Goal: Information Seeking & Learning: Learn about a topic

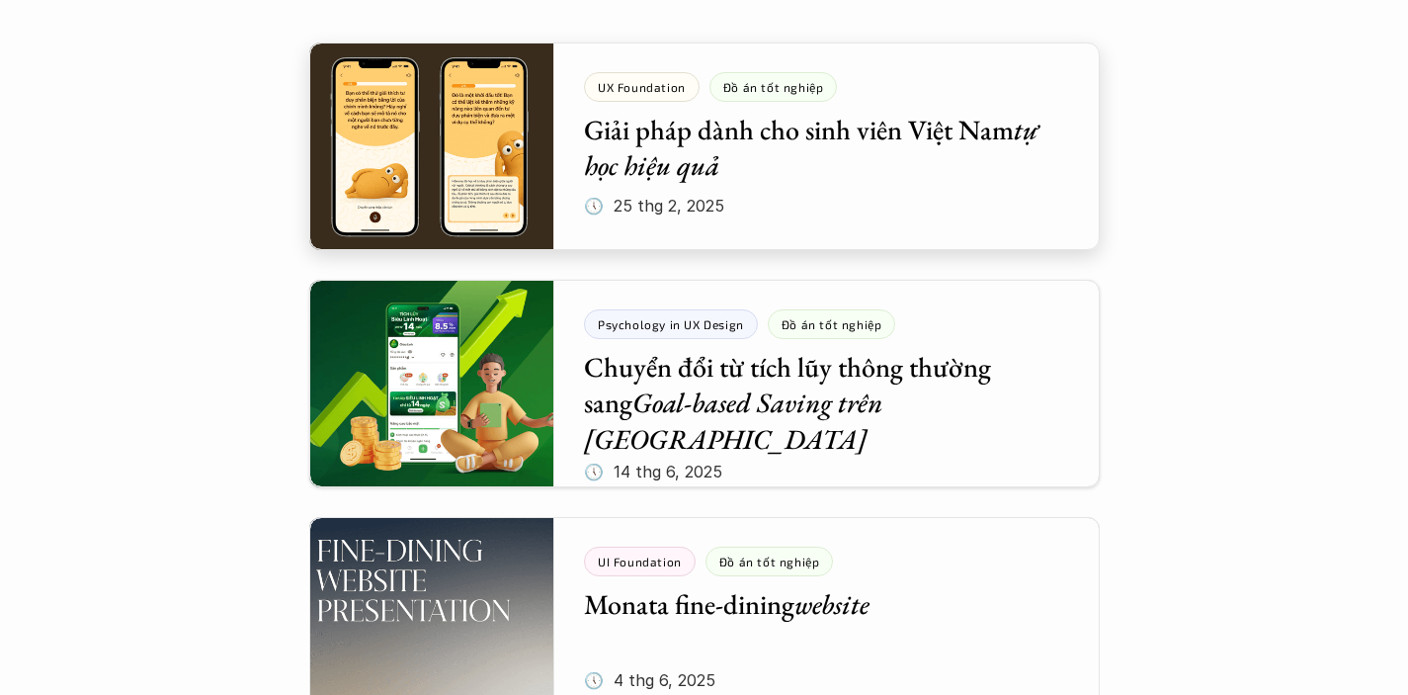
scroll to position [434, 0]
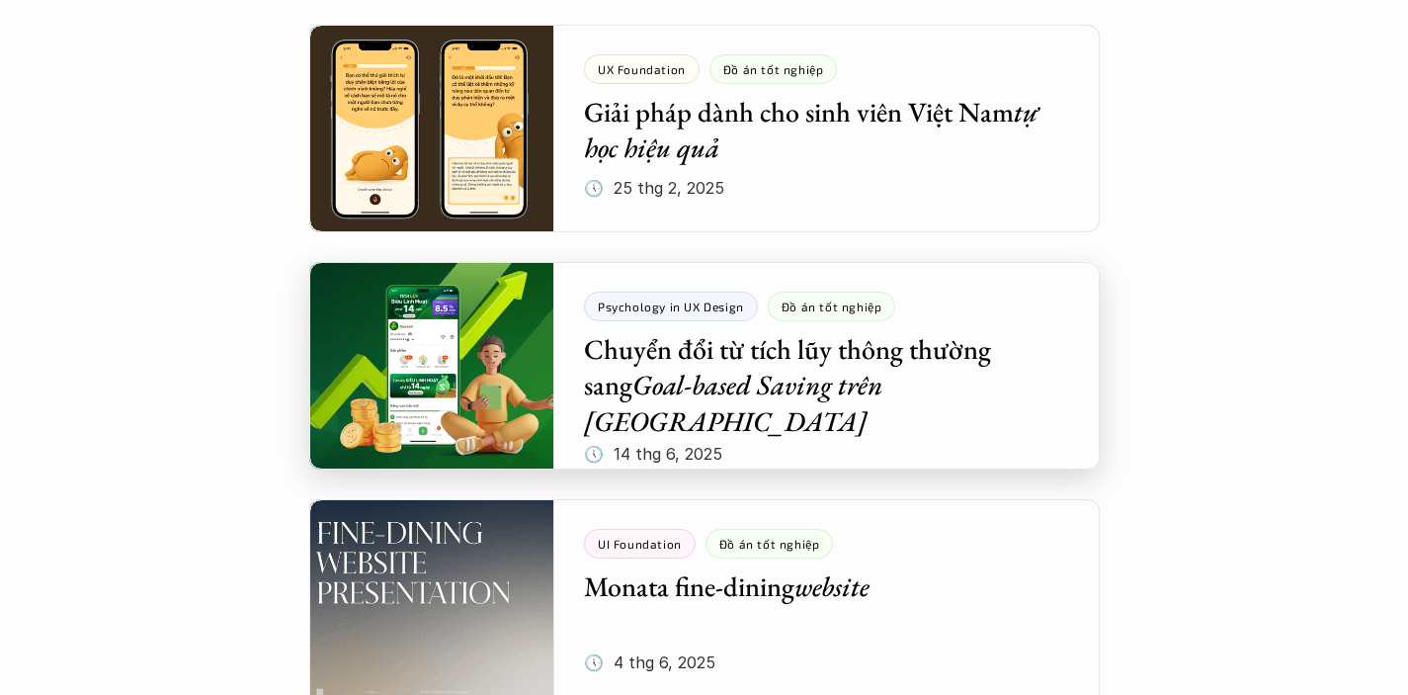
click at [790, 402] on div at bounding box center [704, 365] width 790 height 207
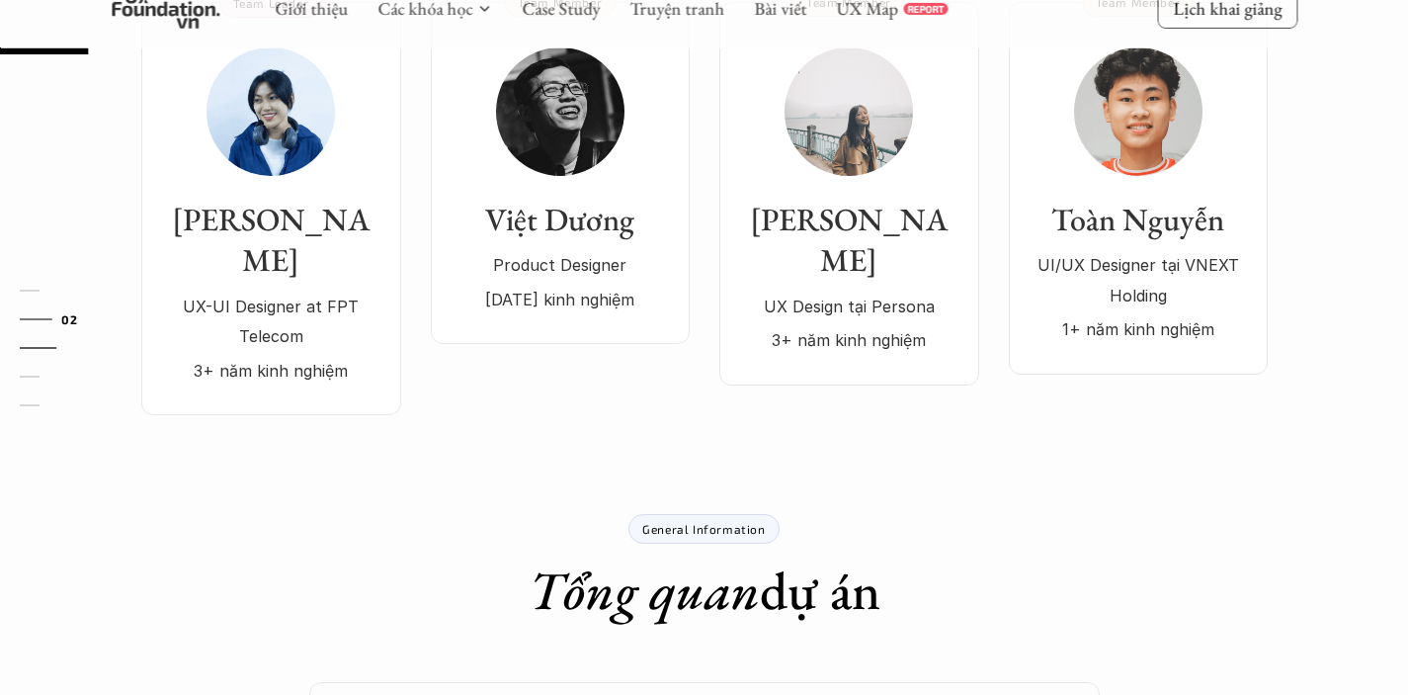
scroll to position [151, 0]
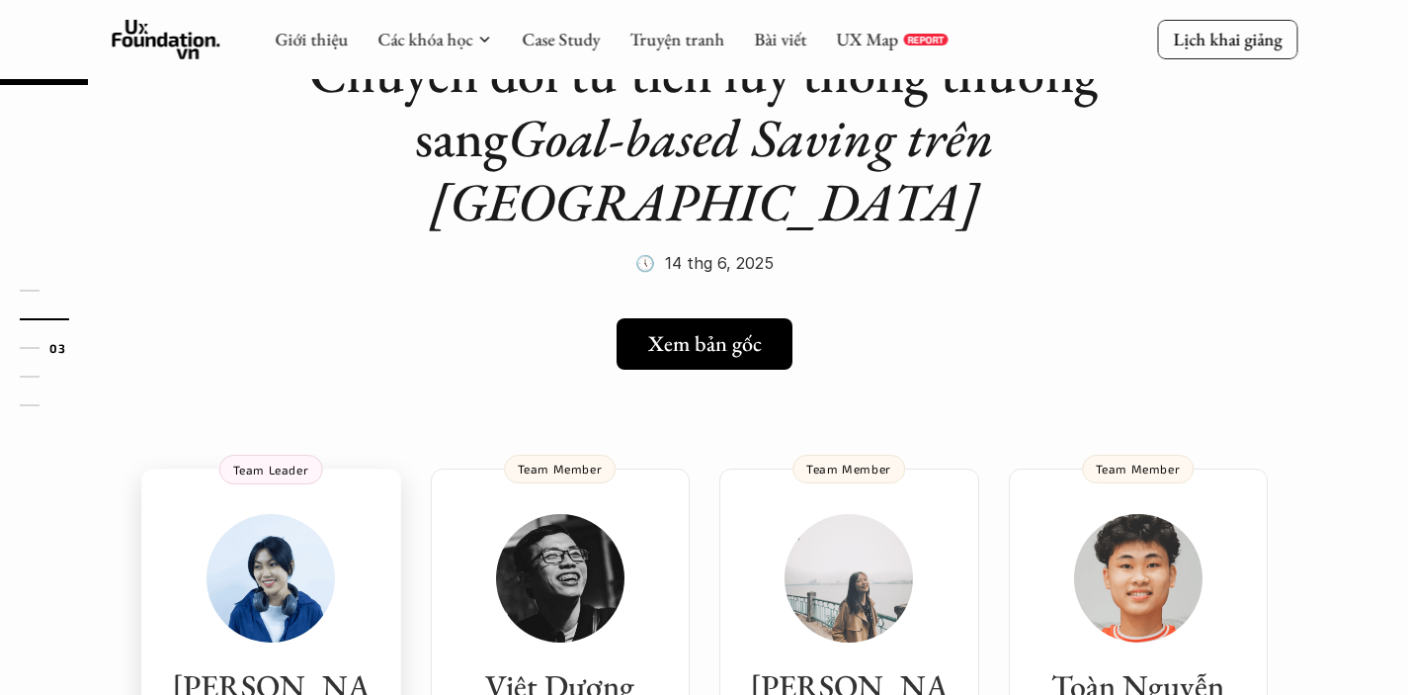
click at [197, 525] on div "01 02 03 04 05" at bounding box center [99, 347] width 198 height 695
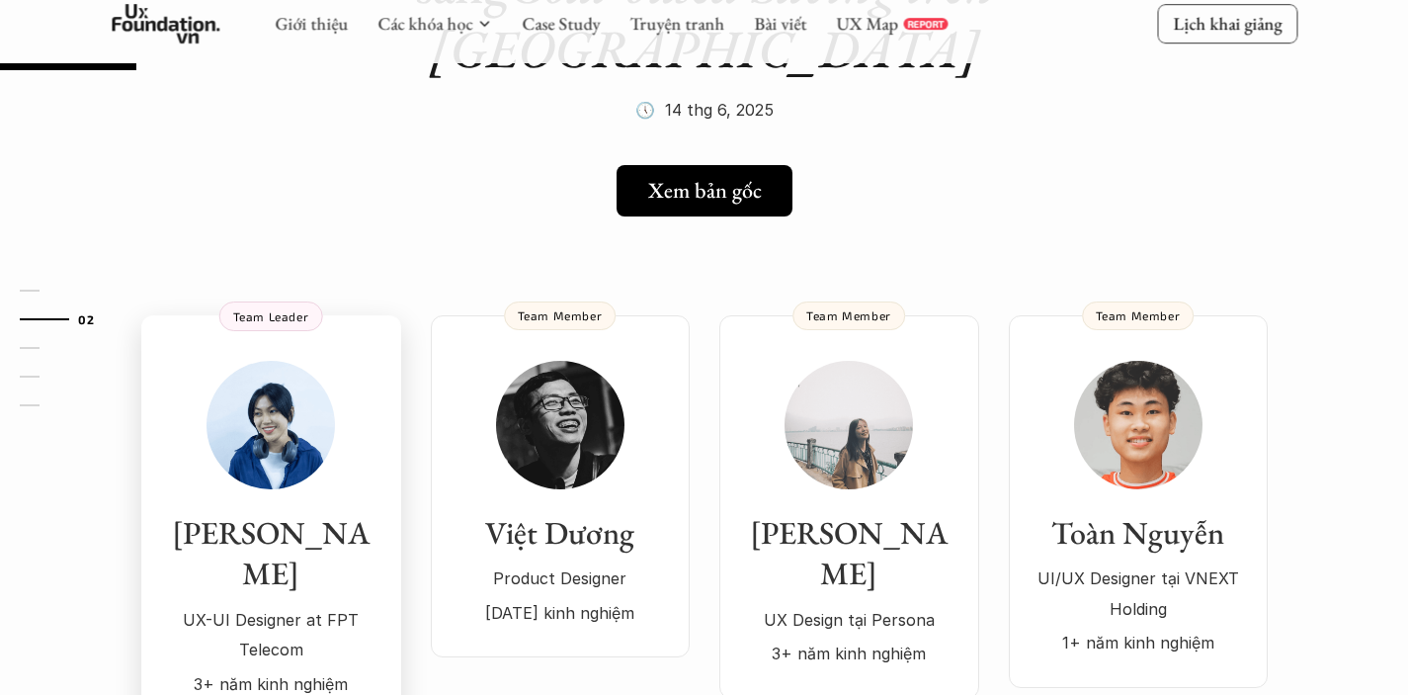
scroll to position [382, 0]
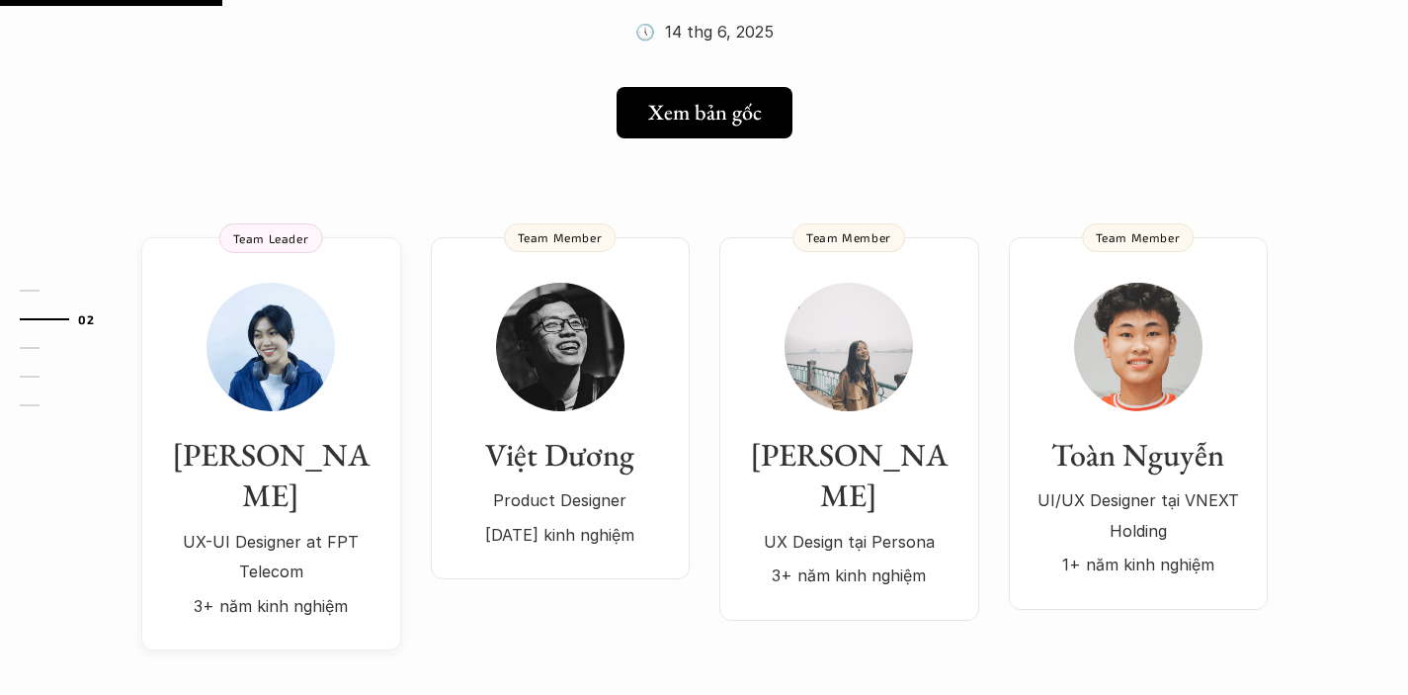
click at [178, 396] on div "01 02 03 04 05" at bounding box center [99, 347] width 198 height 695
click at [488, 435] on div "Việt Dương Product Designer [DATE] kinh nghiệm" at bounding box center [560, 492] width 219 height 115
click at [891, 347] on div "[PERSON_NAME] UX Design tại Persona 3+ năm kinh nghiệm" at bounding box center [849, 437] width 220 height 308
click at [1196, 315] on img at bounding box center [1138, 347] width 128 height 128
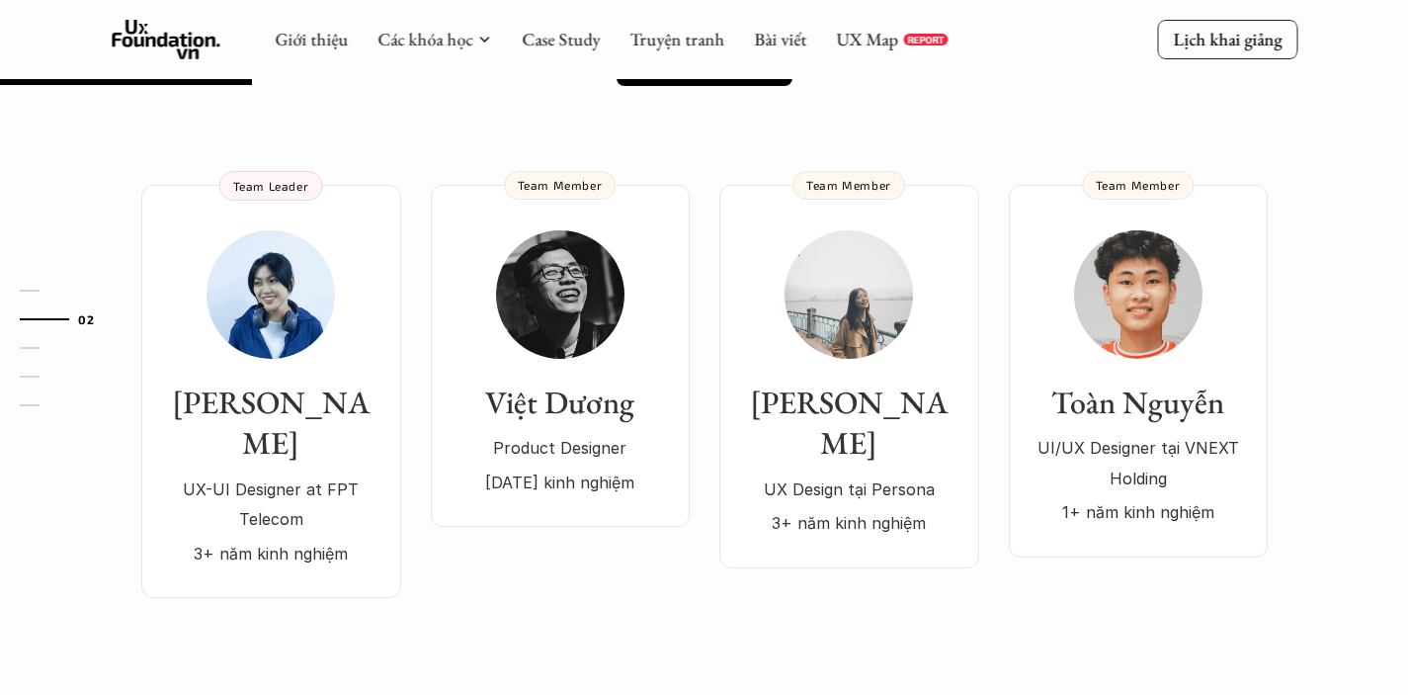
scroll to position [432, 0]
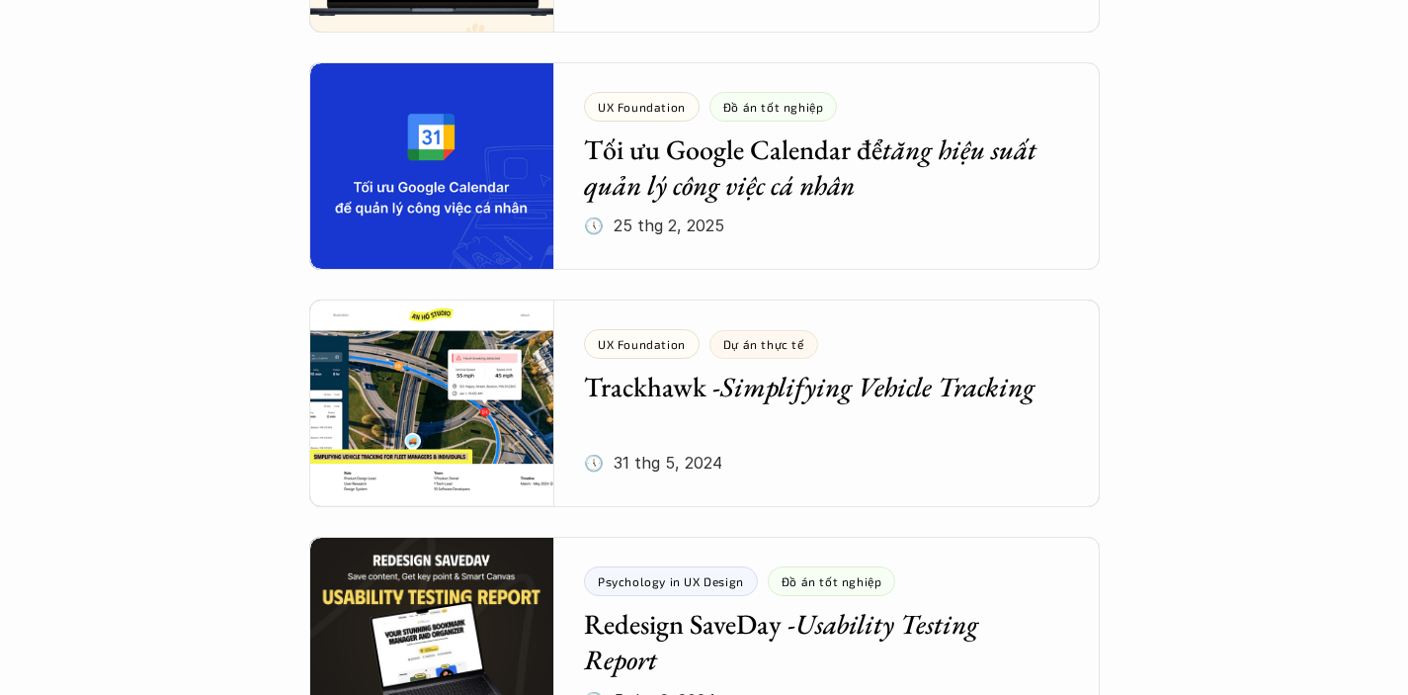
scroll to position [1444, 0]
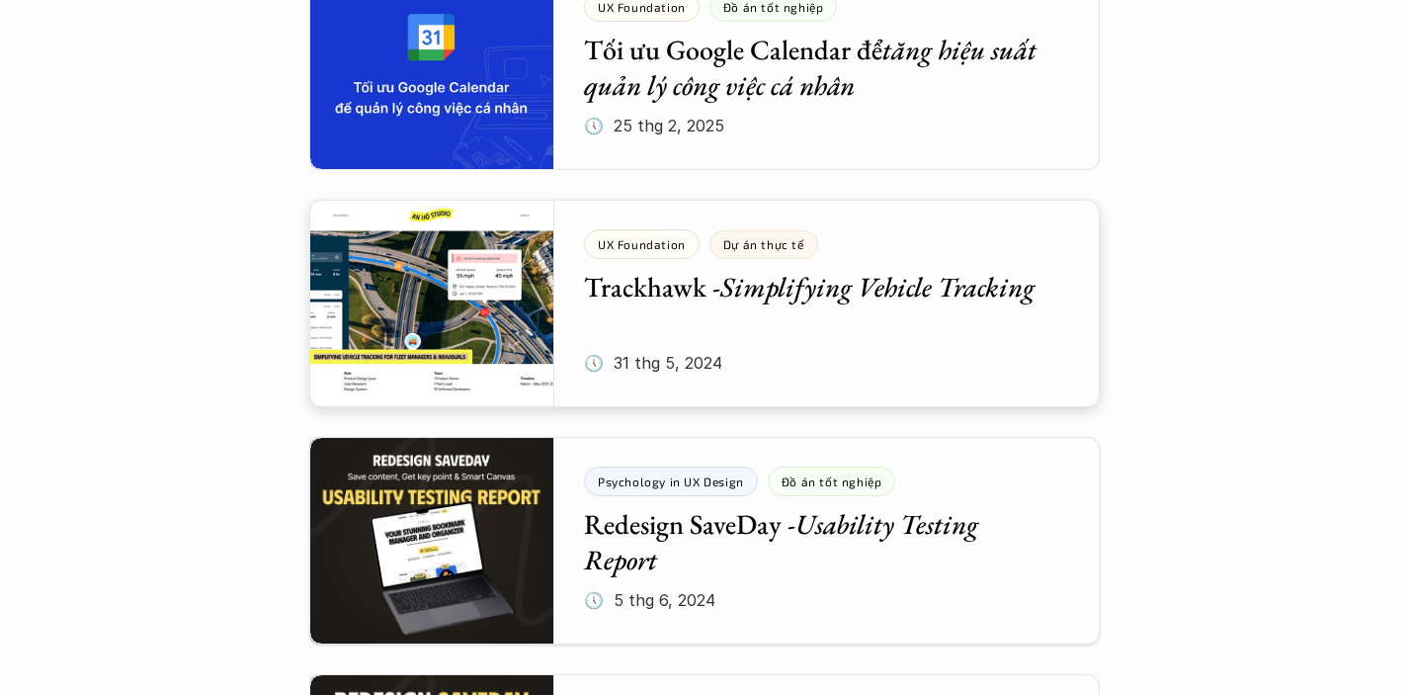
click at [799, 346] on div at bounding box center [704, 303] width 790 height 207
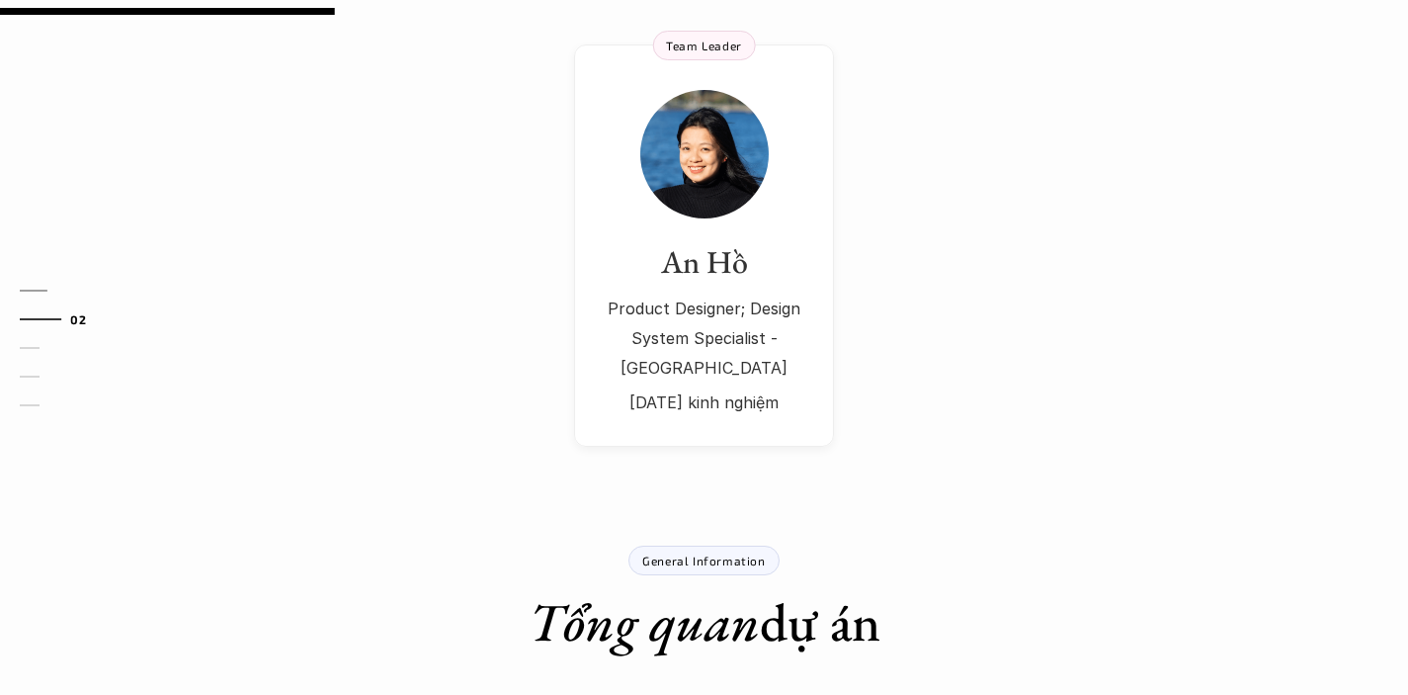
scroll to position [582, 0]
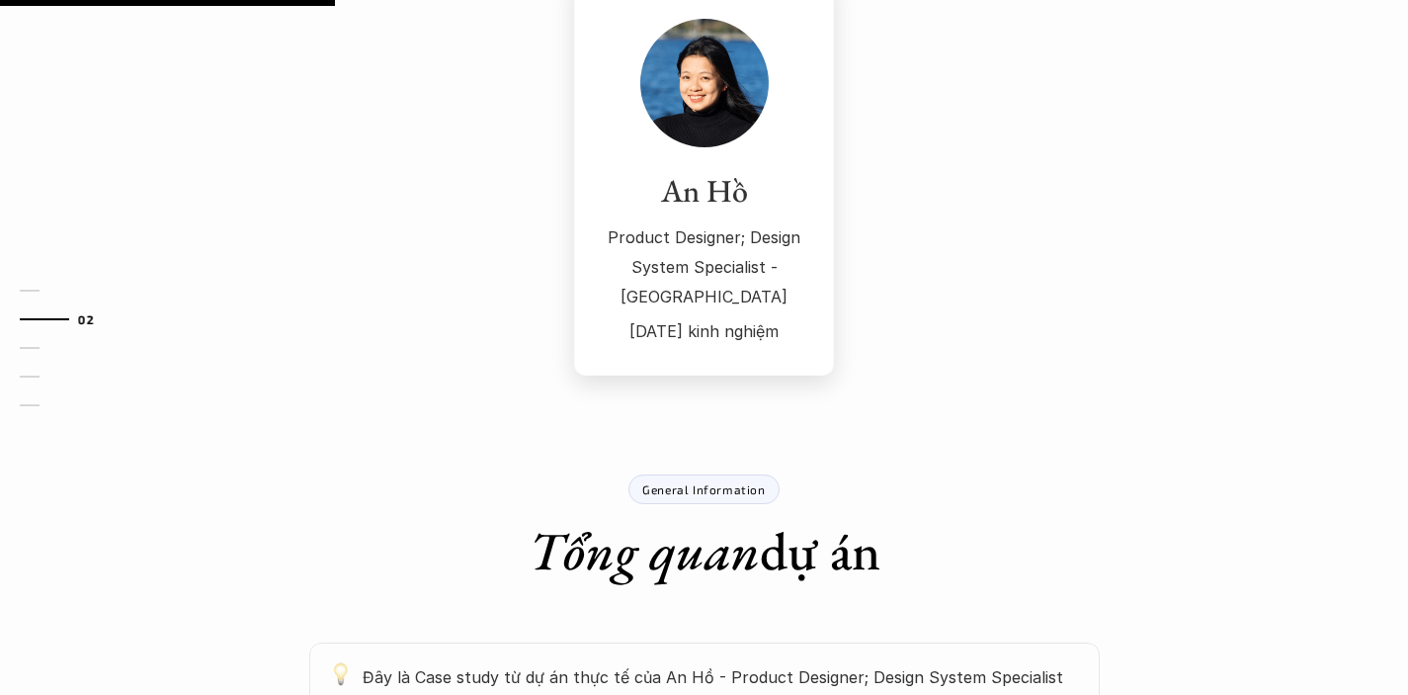
click at [665, 263] on p "Product Designer; Design System Specialist - [GEOGRAPHIC_DATA]" at bounding box center [704, 267] width 220 height 90
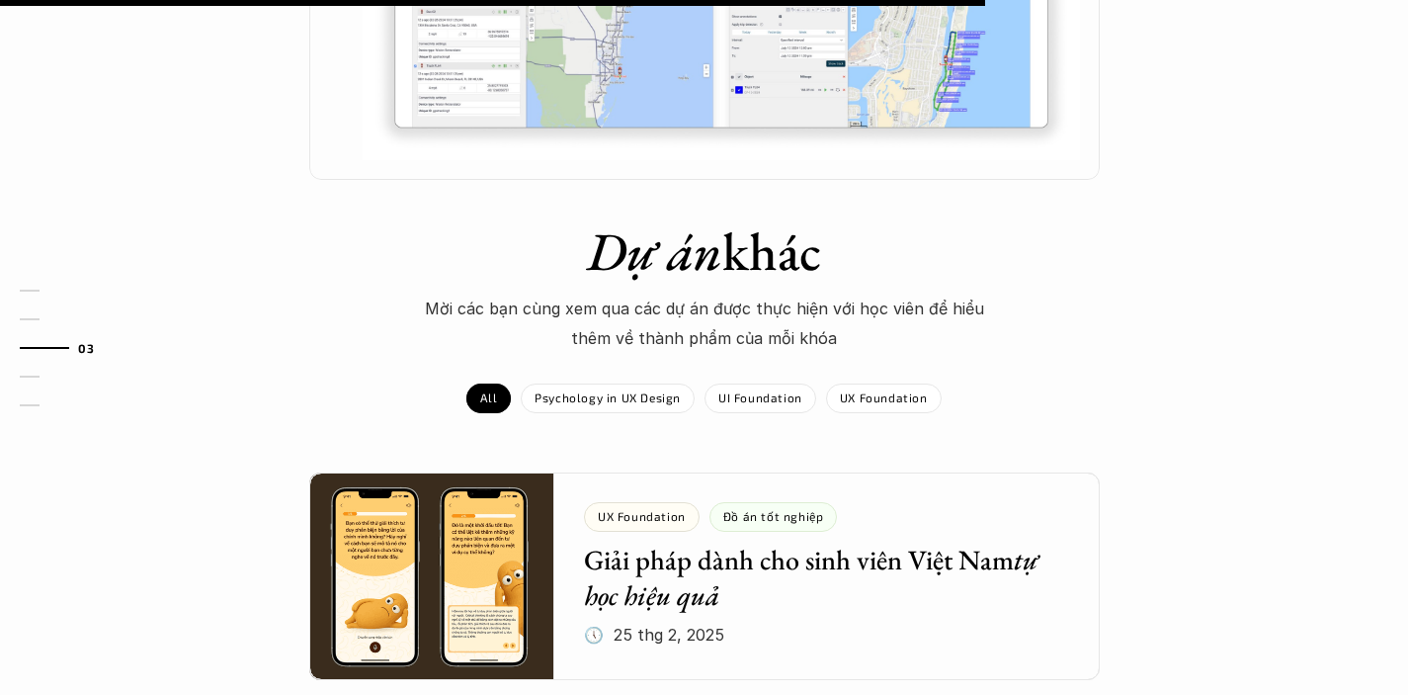
scroll to position [2003, 0]
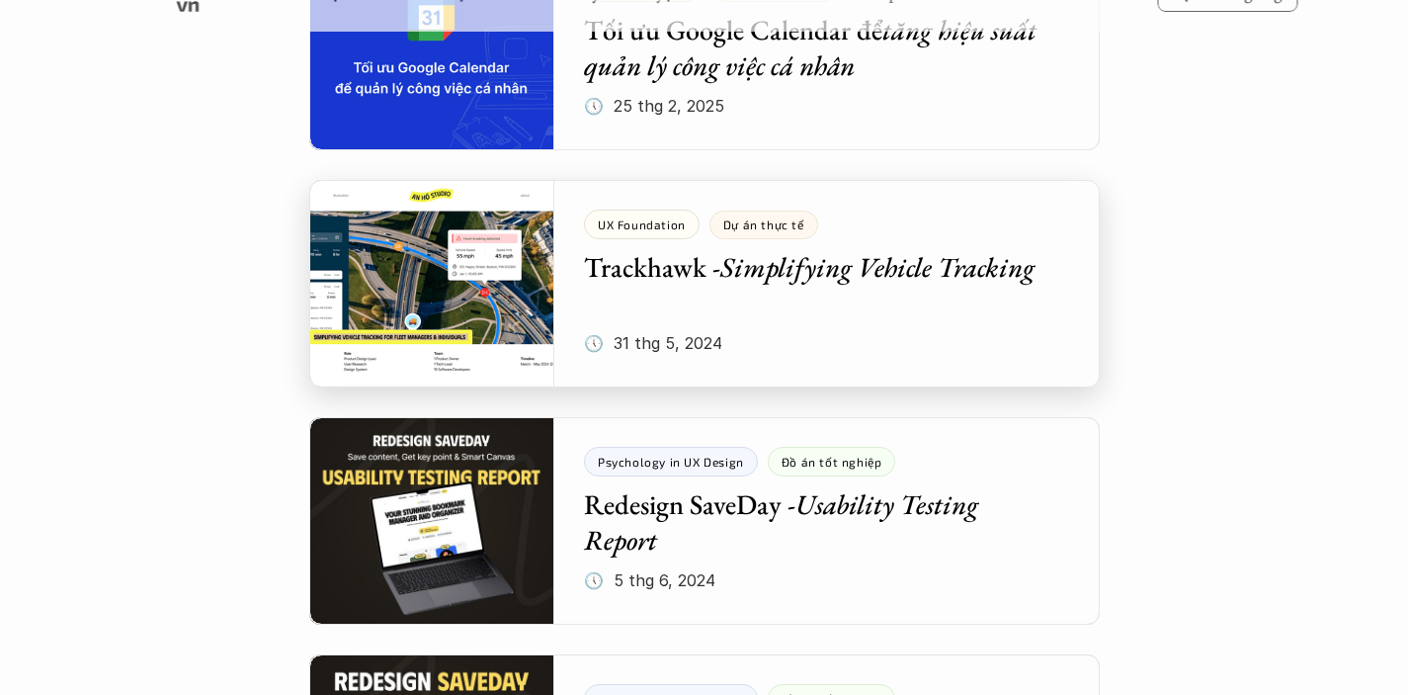
scroll to position [1438, 0]
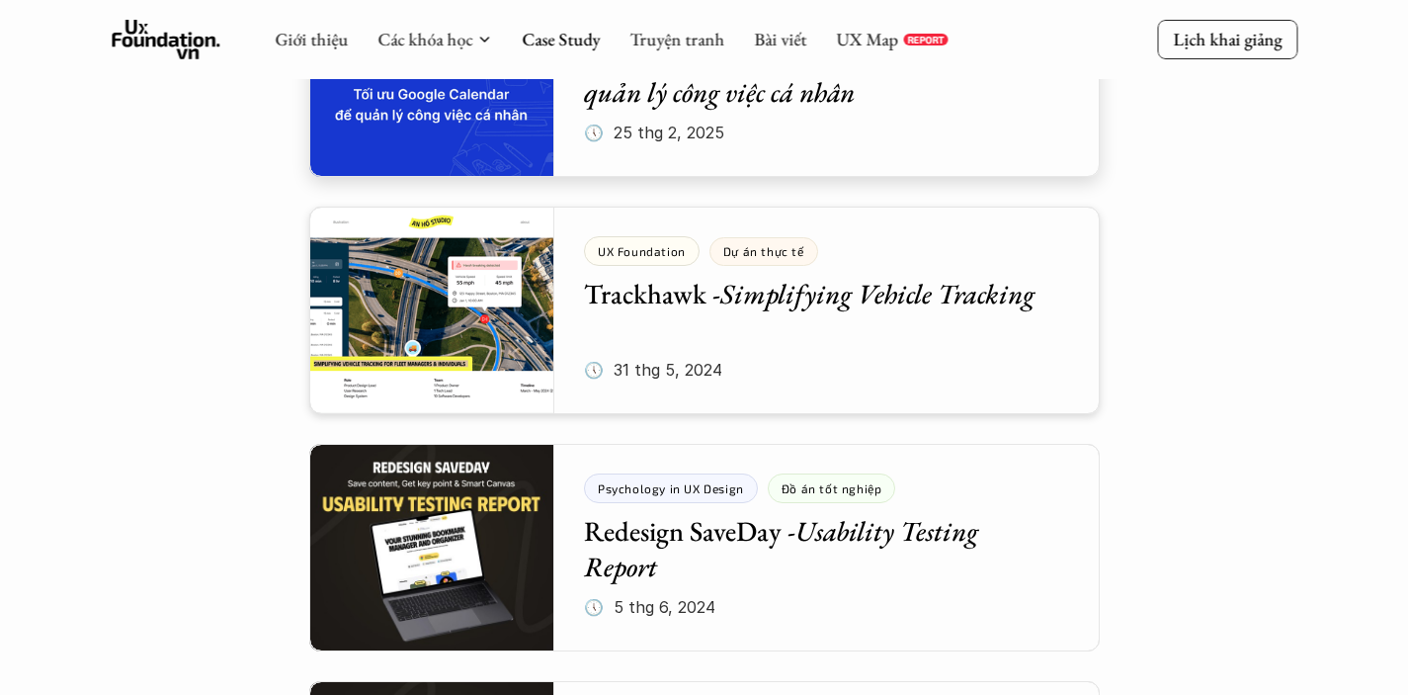
click at [809, 104] on div at bounding box center [704, 72] width 790 height 207
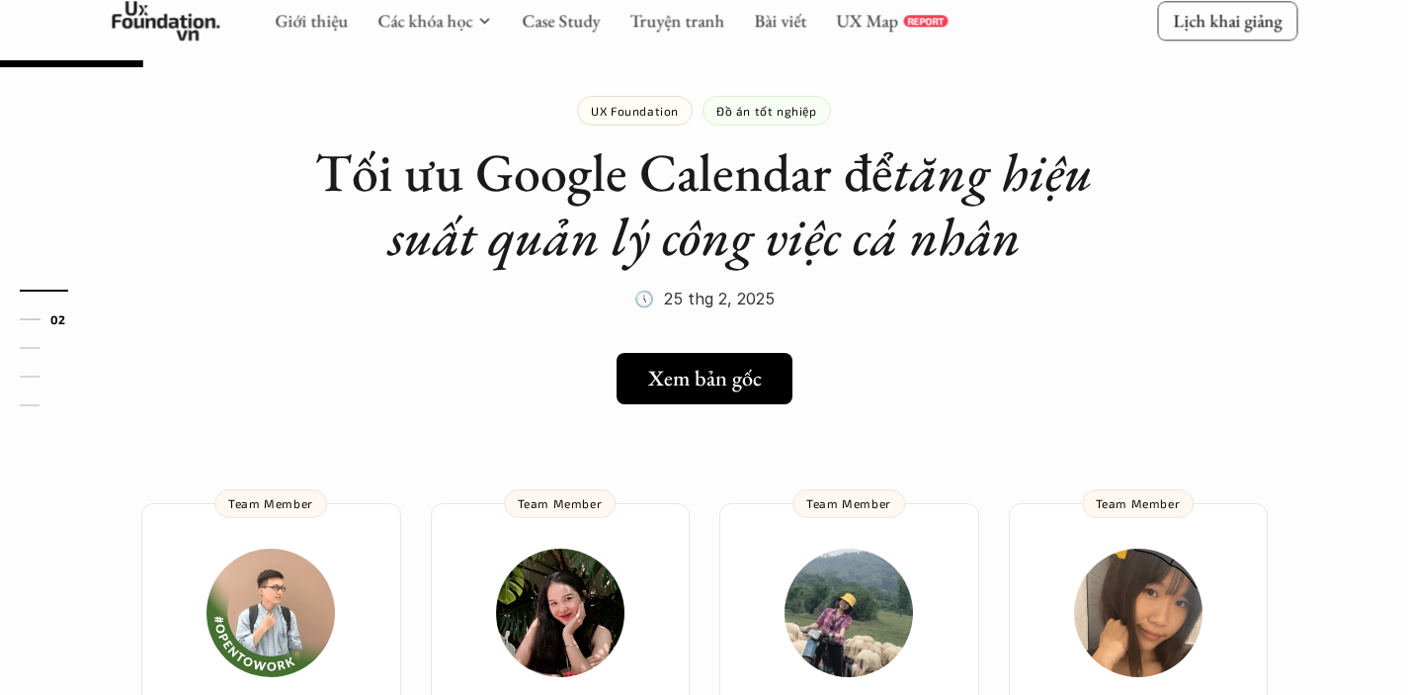
scroll to position [322, 0]
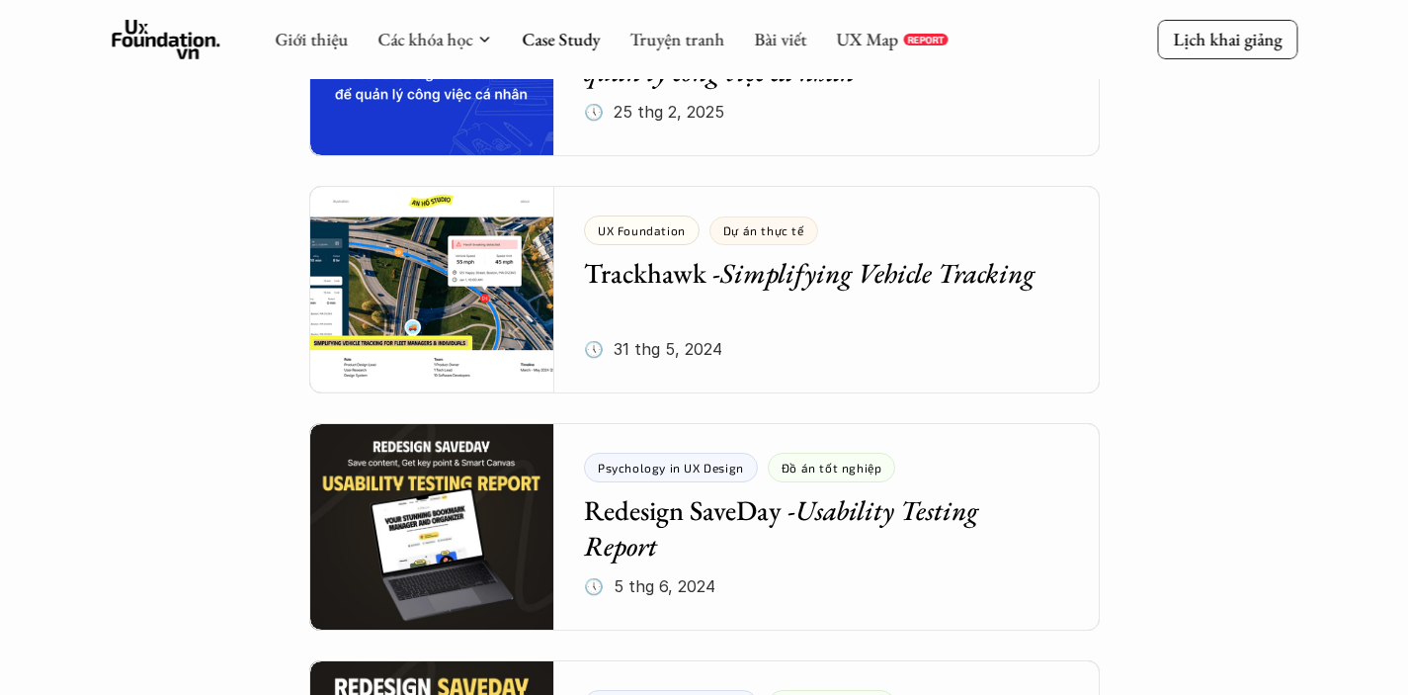
scroll to position [1450, 0]
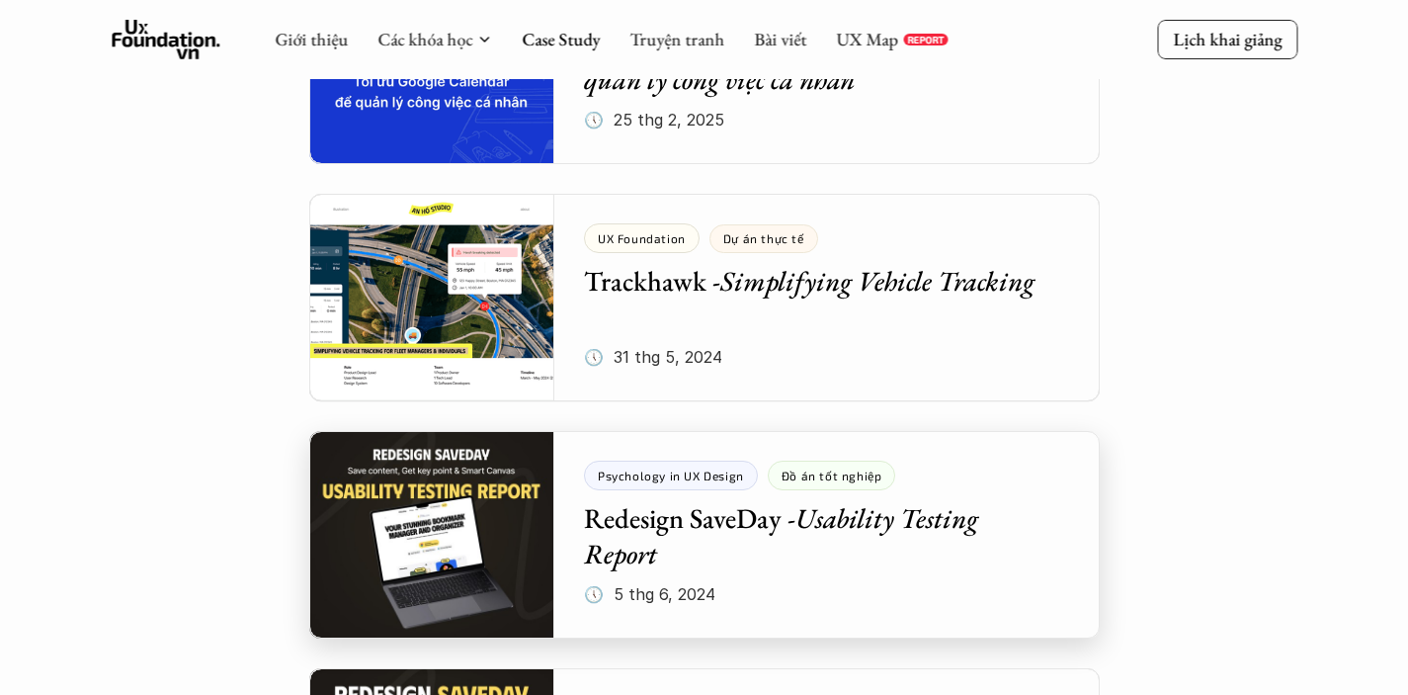
click at [706, 538] on div at bounding box center [704, 534] width 790 height 207
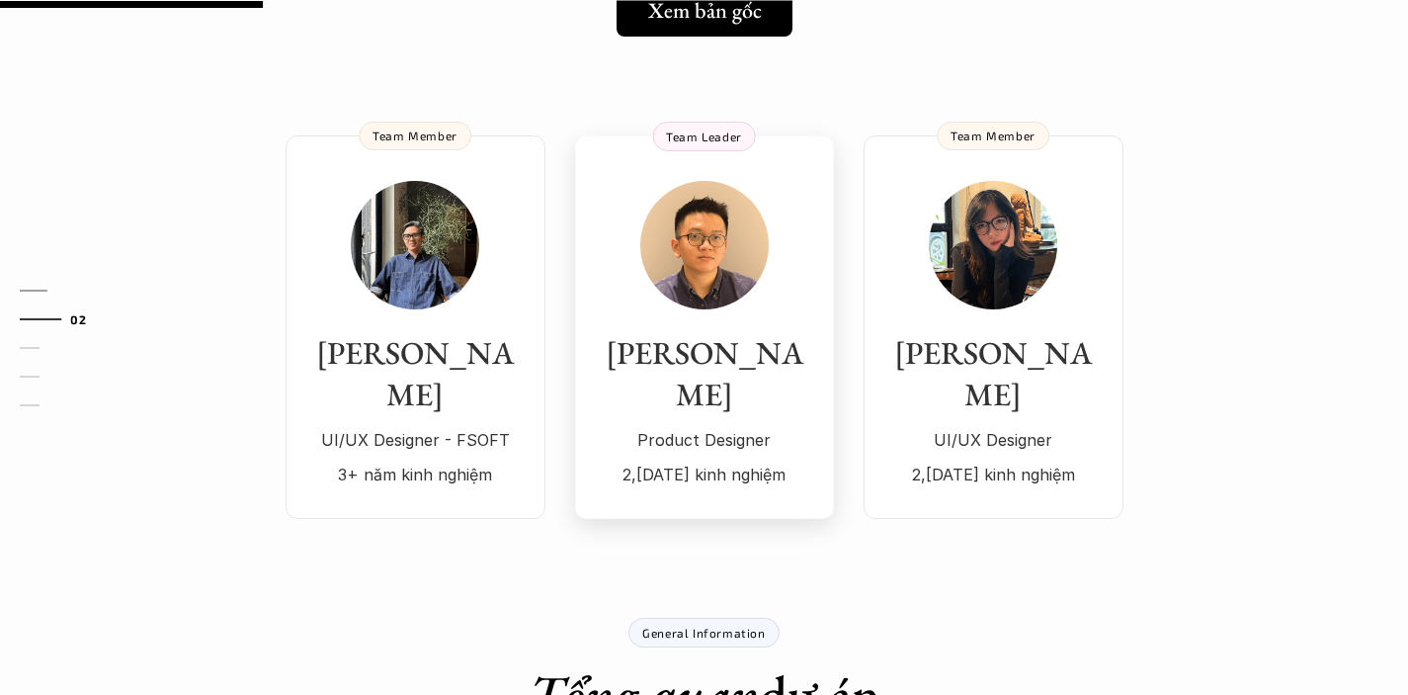
scroll to position [447, 0]
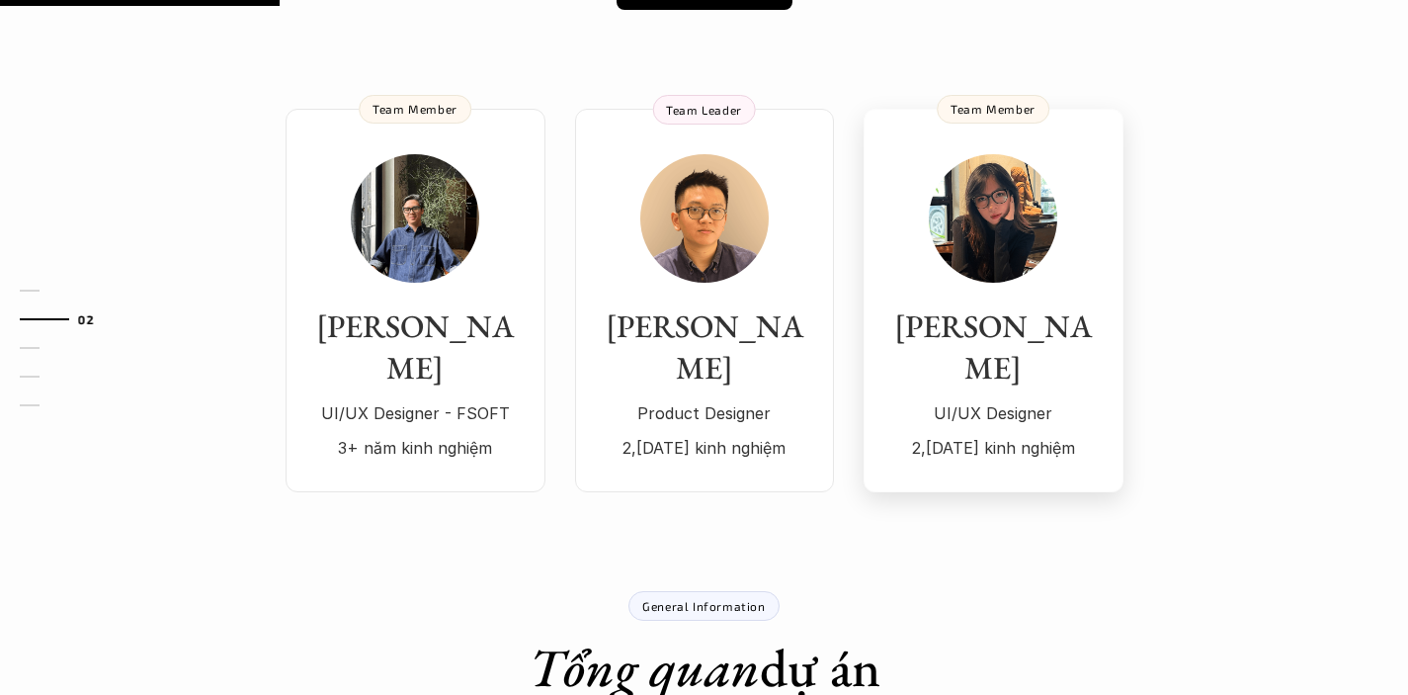
click at [1053, 315] on h3 "[PERSON_NAME]" at bounding box center [993, 347] width 220 height 82
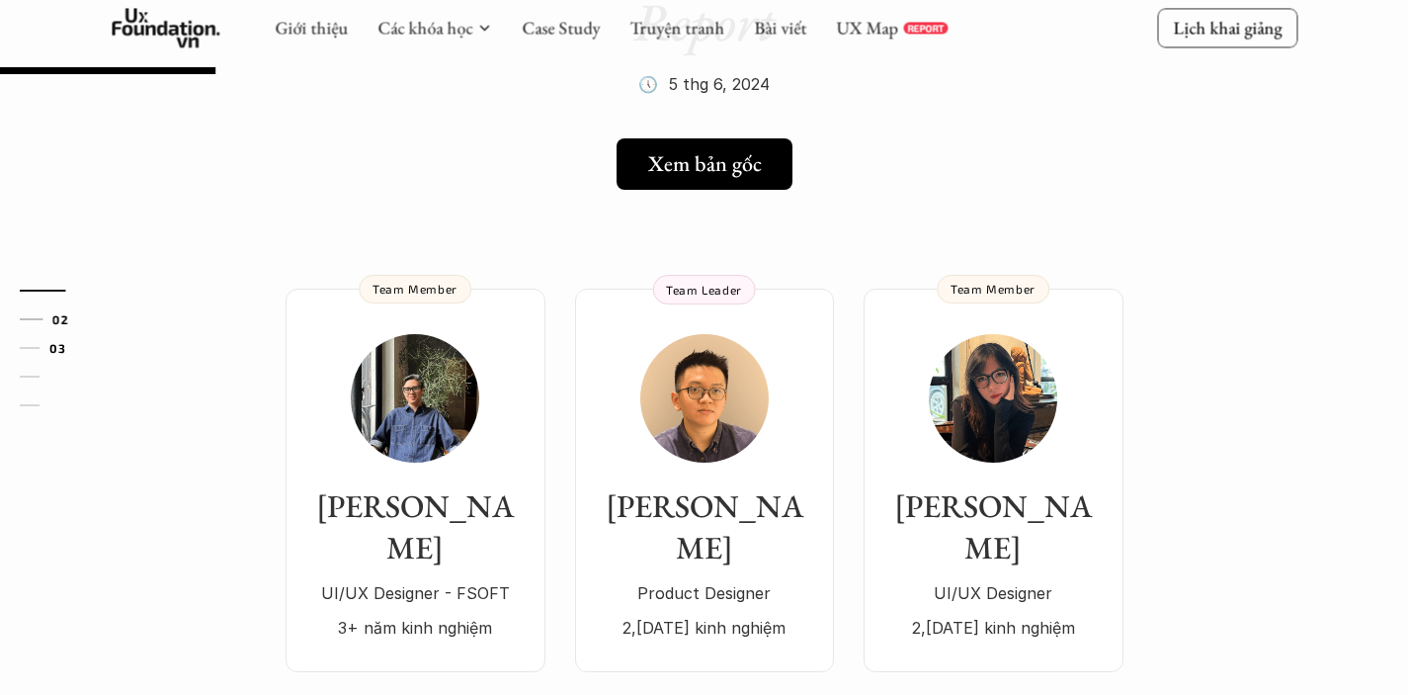
scroll to position [395, 0]
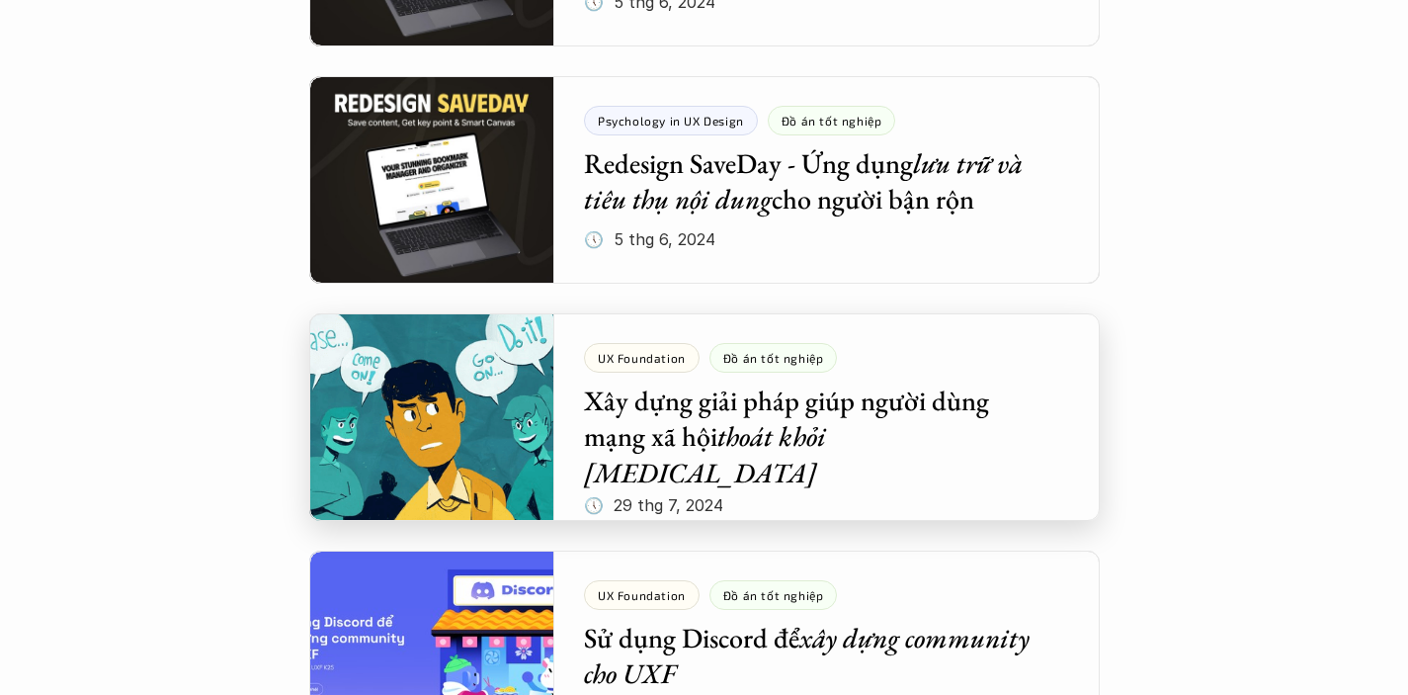
scroll to position [2205, 0]
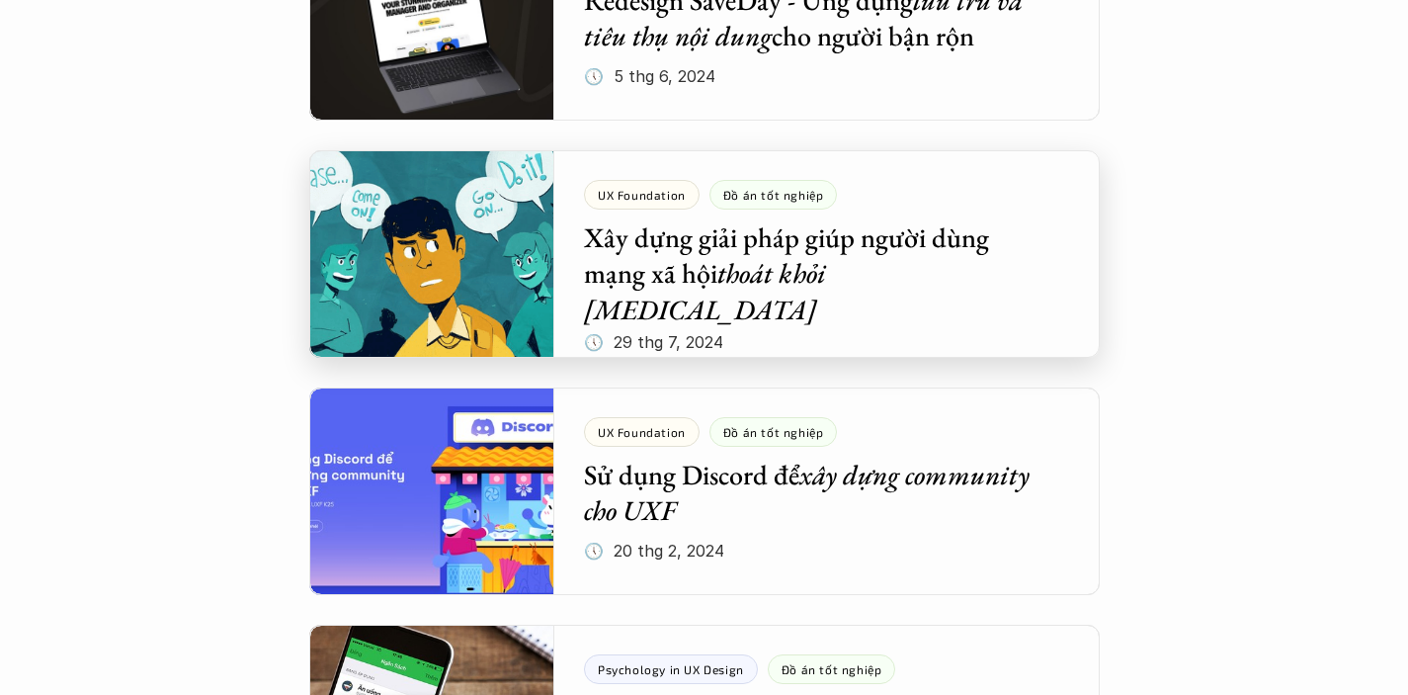
click at [826, 265] on div at bounding box center [704, 253] width 790 height 207
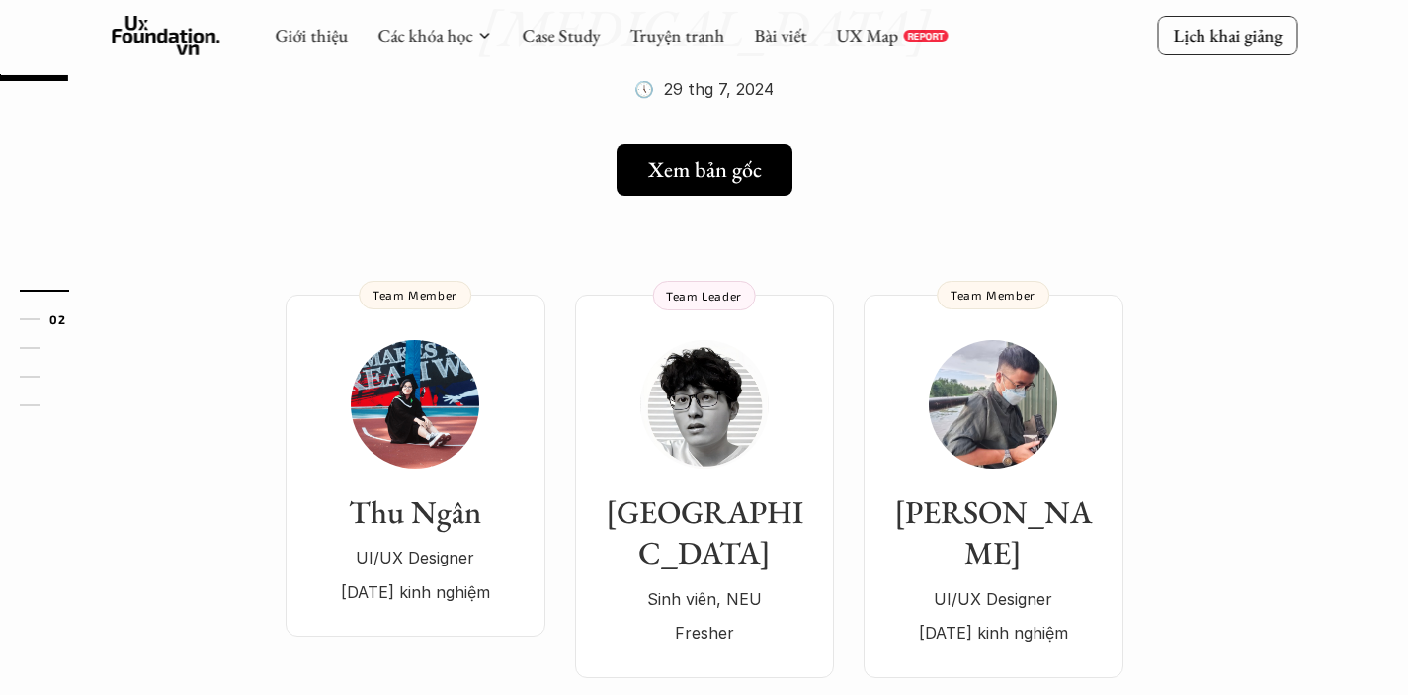
scroll to position [358, 0]
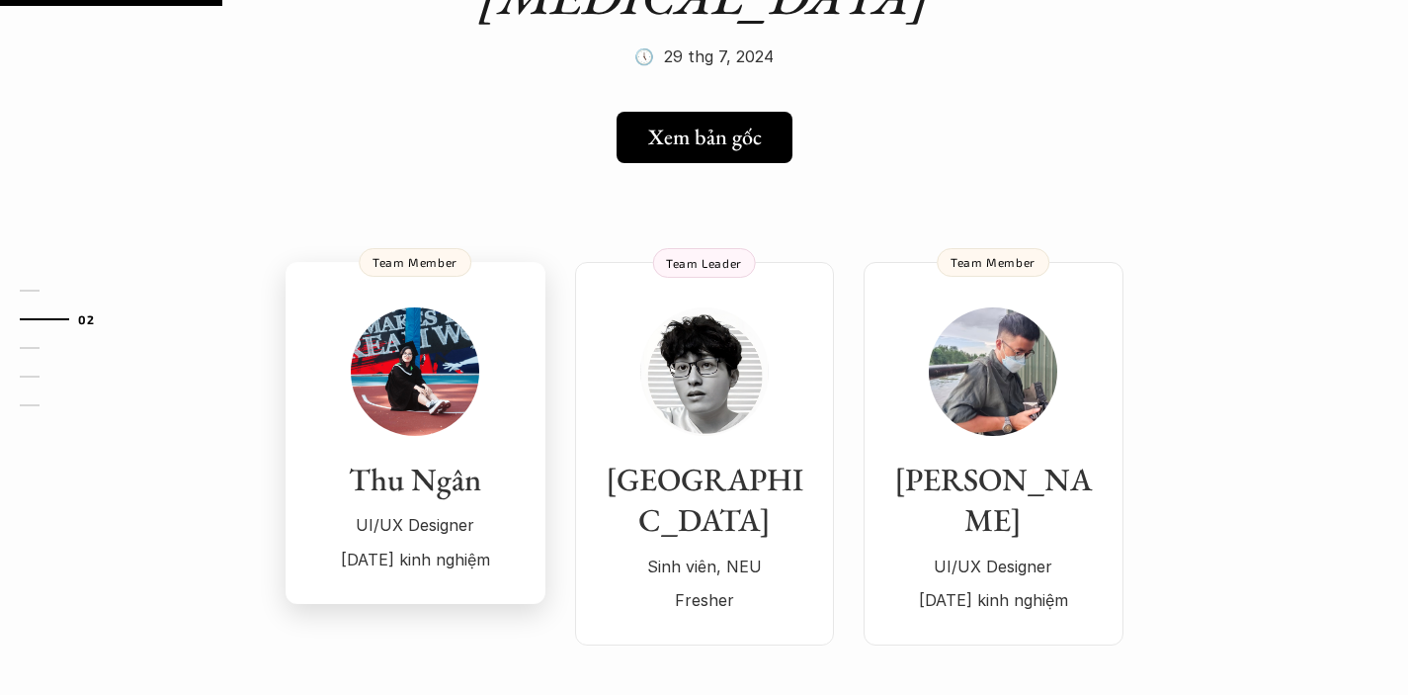
click at [383, 459] on h3 "Thu Ngân" at bounding box center [415, 479] width 220 height 41
click at [743, 366] on div "[PERSON_NAME] viên, NEU Fresher" at bounding box center [704, 461] width 219 height 308
click at [1019, 336] on img at bounding box center [993, 371] width 128 height 128
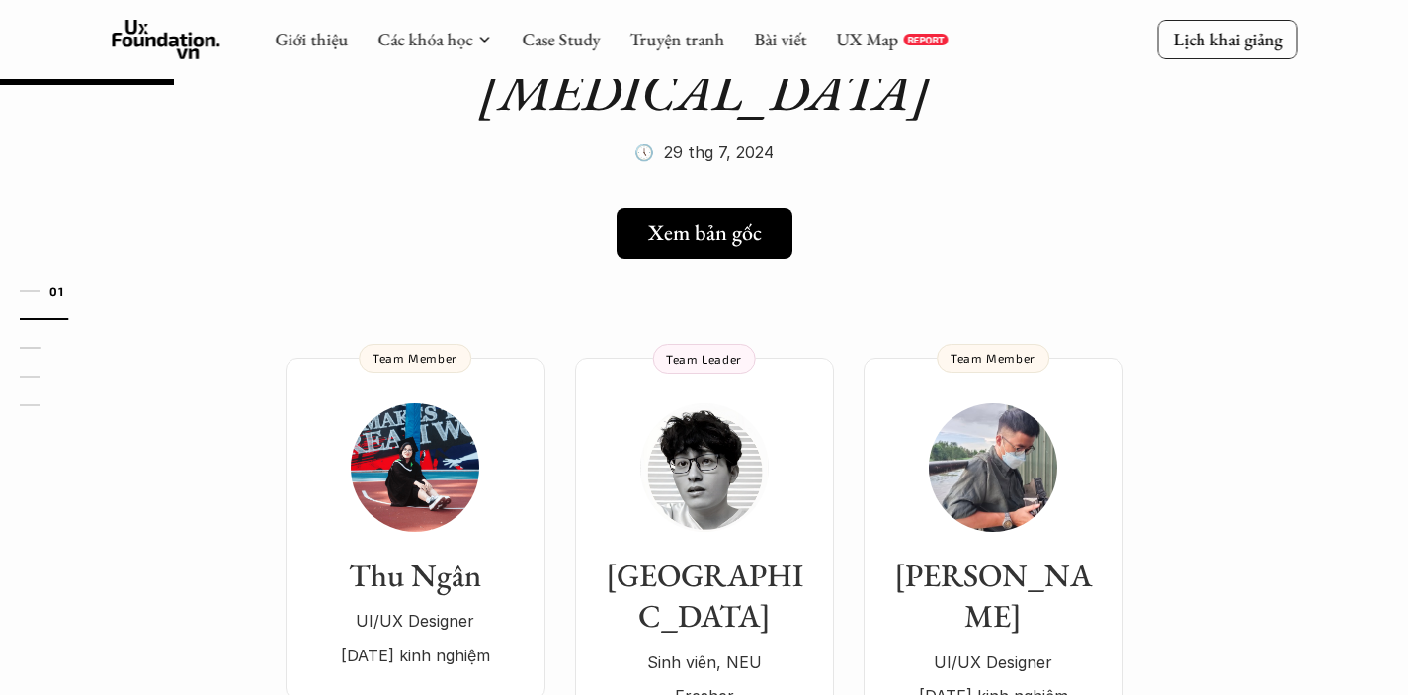
scroll to position [0, 0]
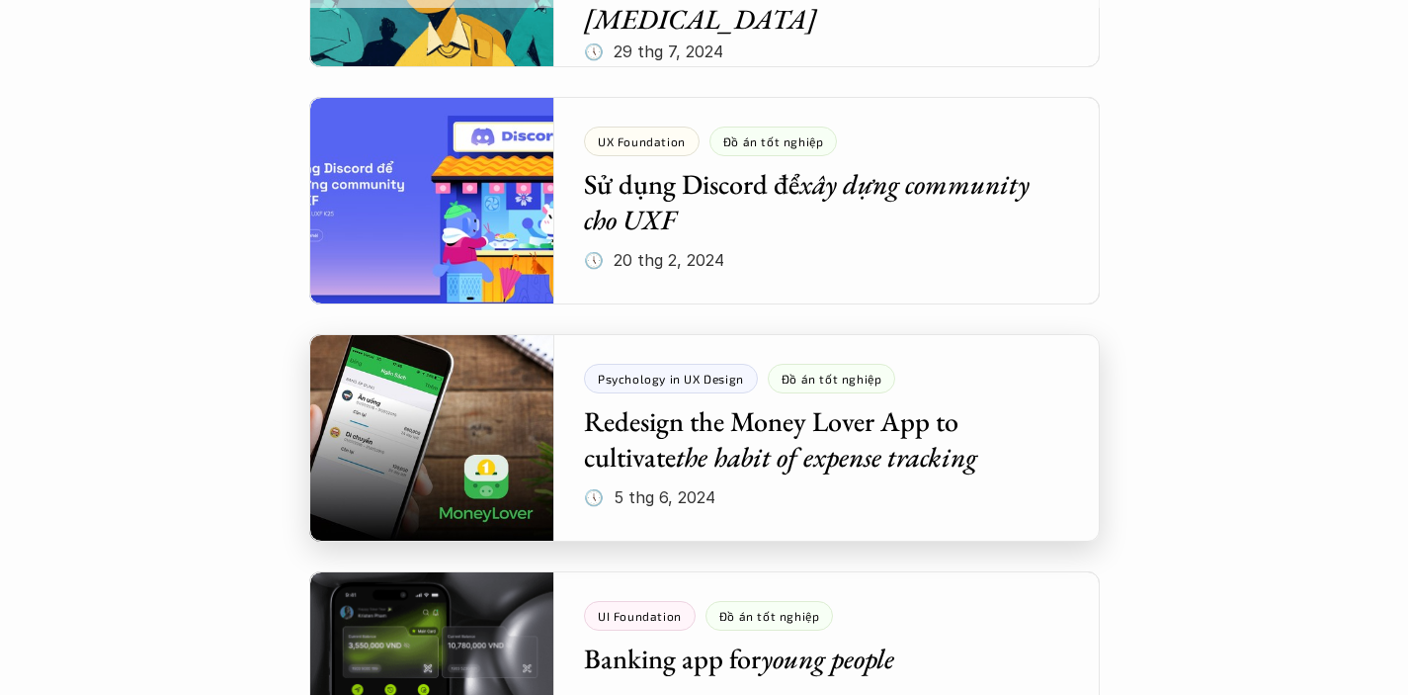
scroll to position [2494, 0]
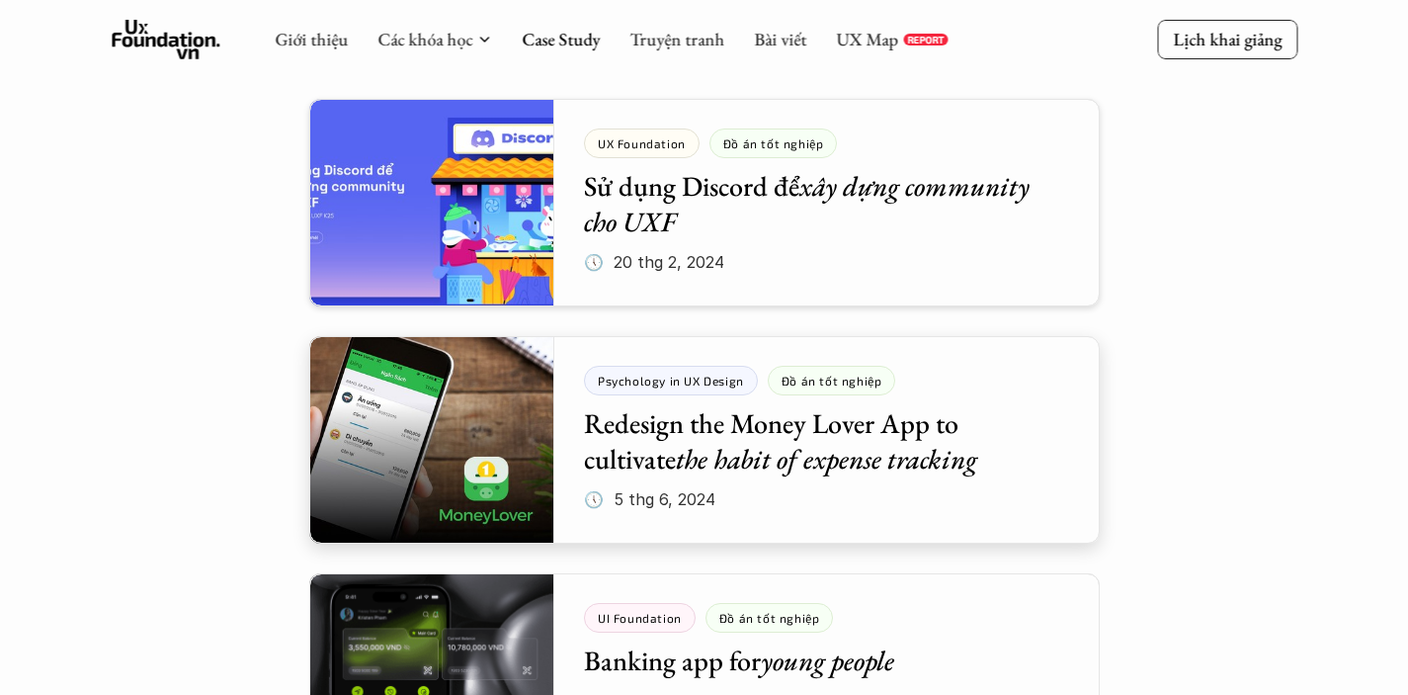
click at [880, 207] on div at bounding box center [704, 202] width 790 height 207
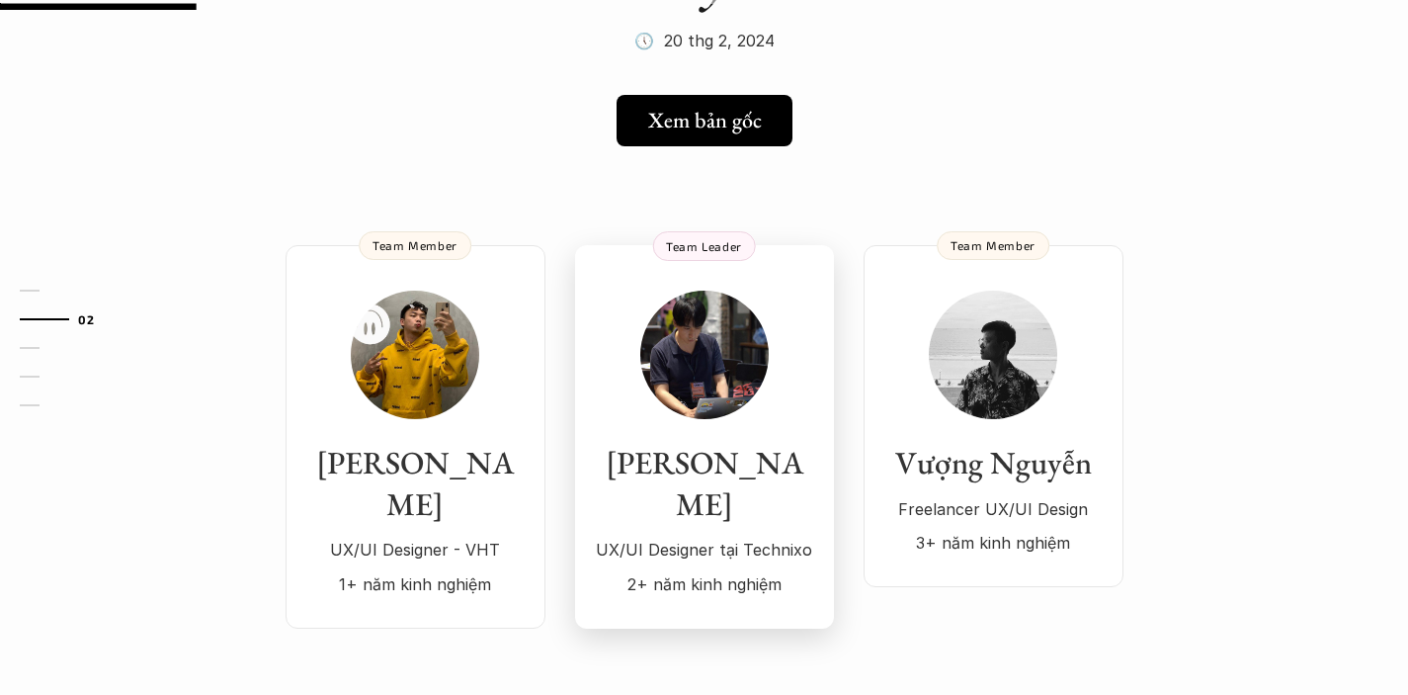
scroll to position [224, 0]
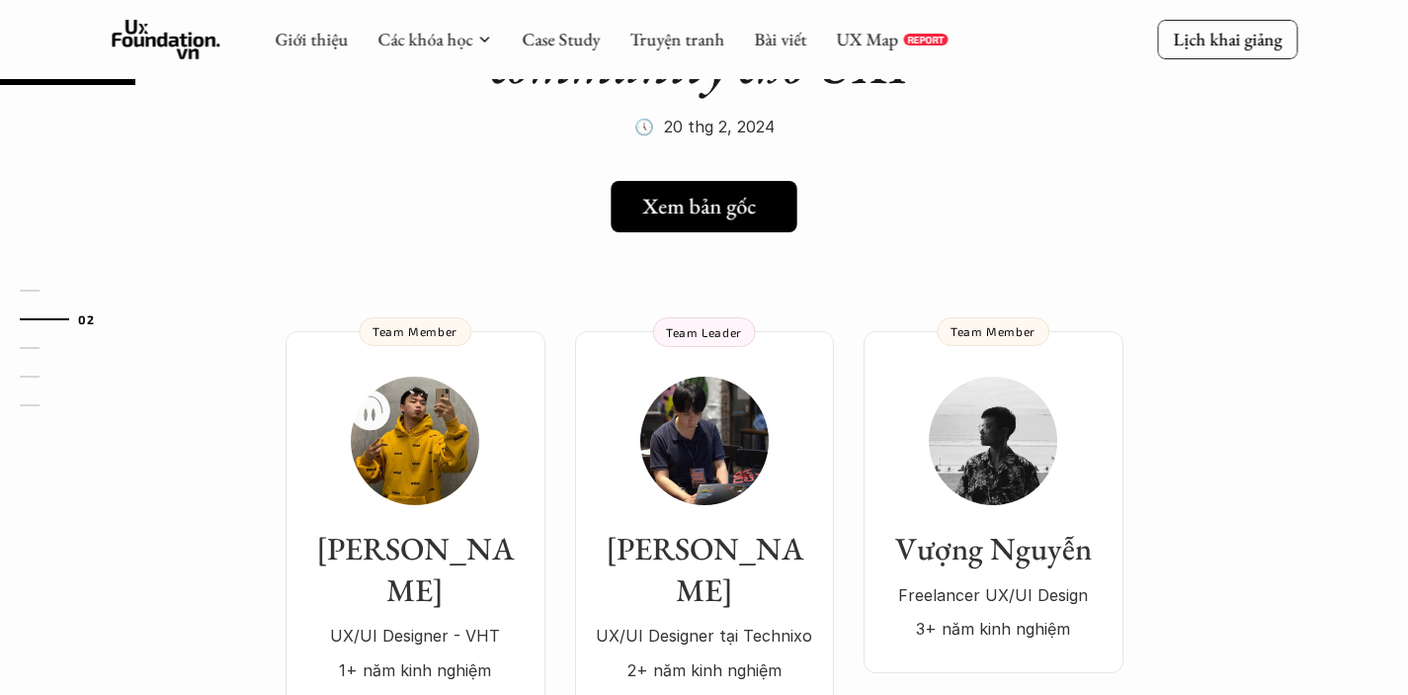
click at [731, 227] on link "Xem bản gốc" at bounding box center [704, 206] width 186 height 51
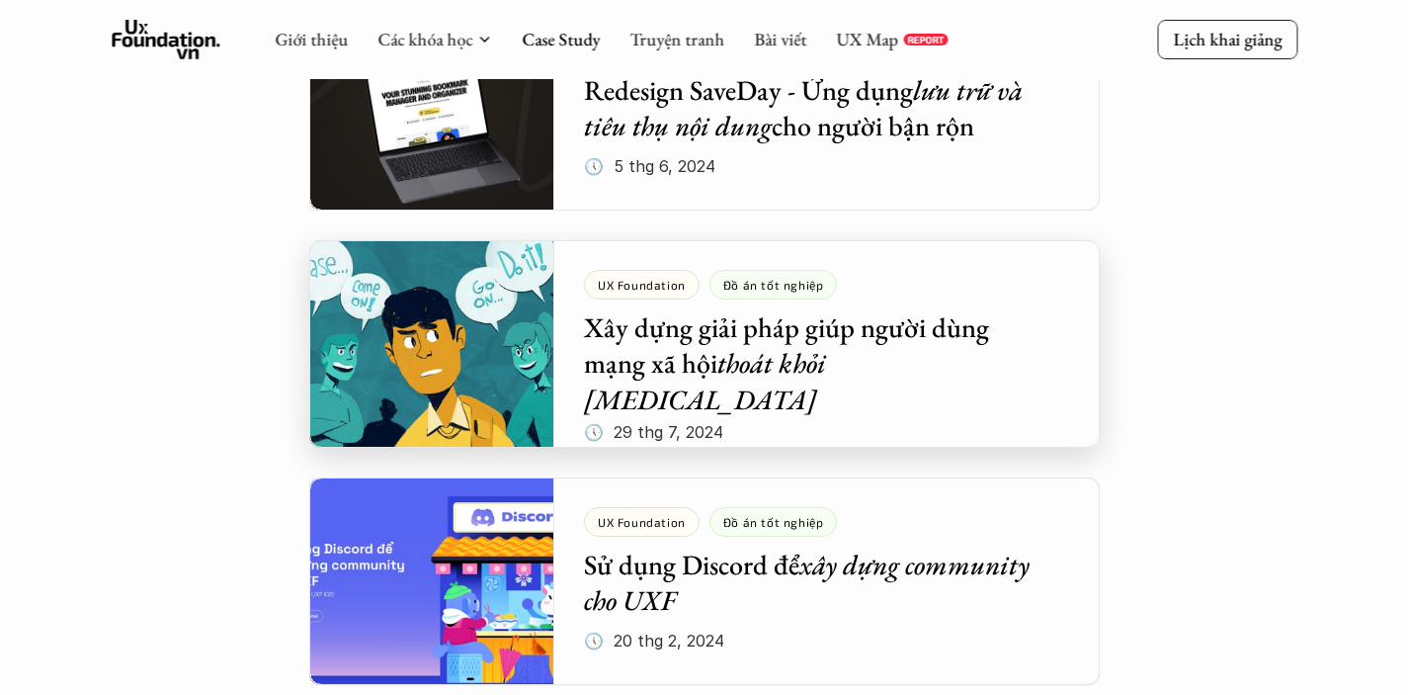
scroll to position [2098, 0]
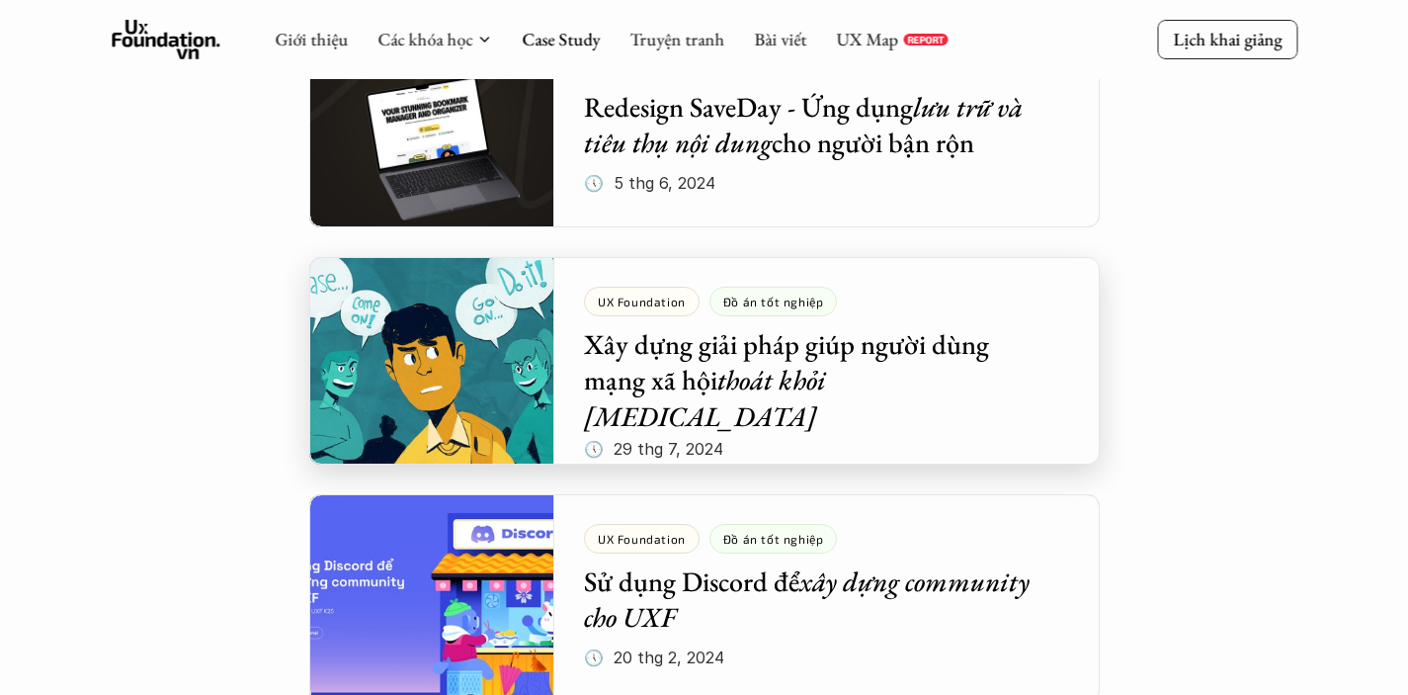
click at [788, 375] on div at bounding box center [704, 360] width 790 height 207
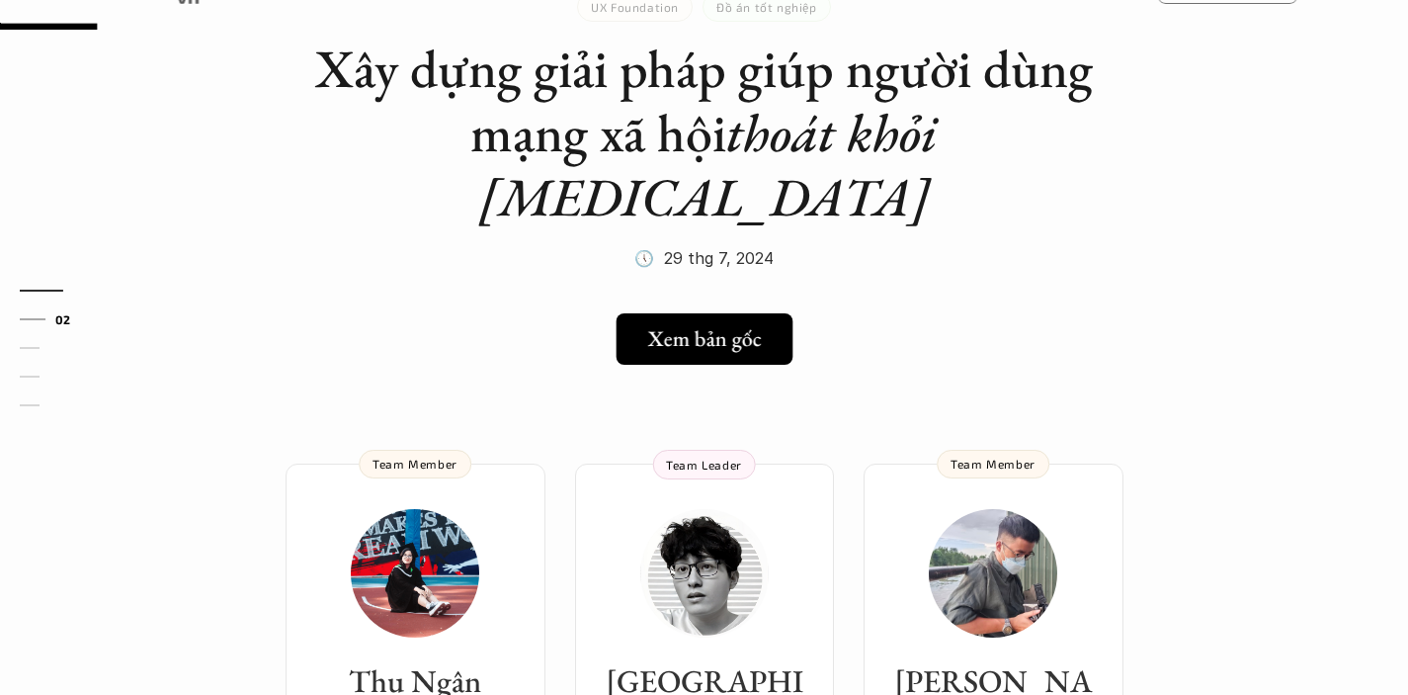
scroll to position [159, 0]
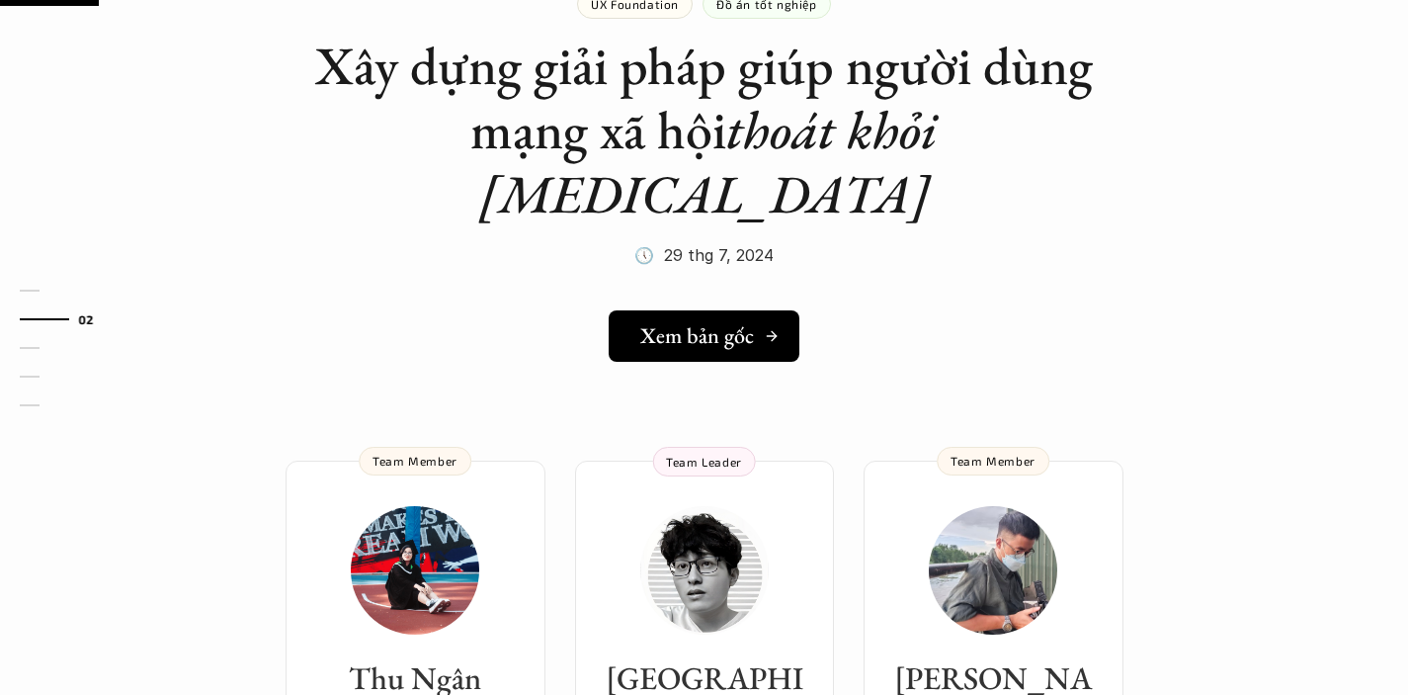
click at [722, 323] on h5 "Xem bản gốc" at bounding box center [697, 336] width 114 height 26
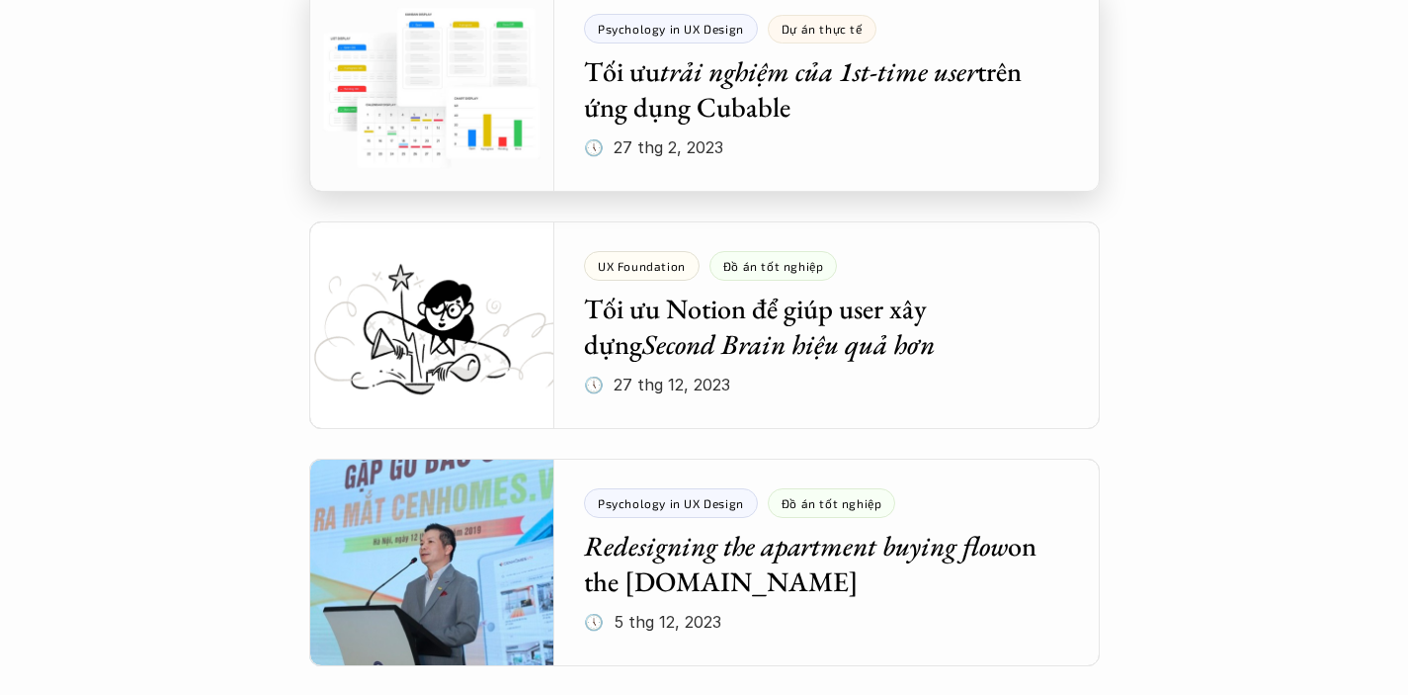
scroll to position [3840, 0]
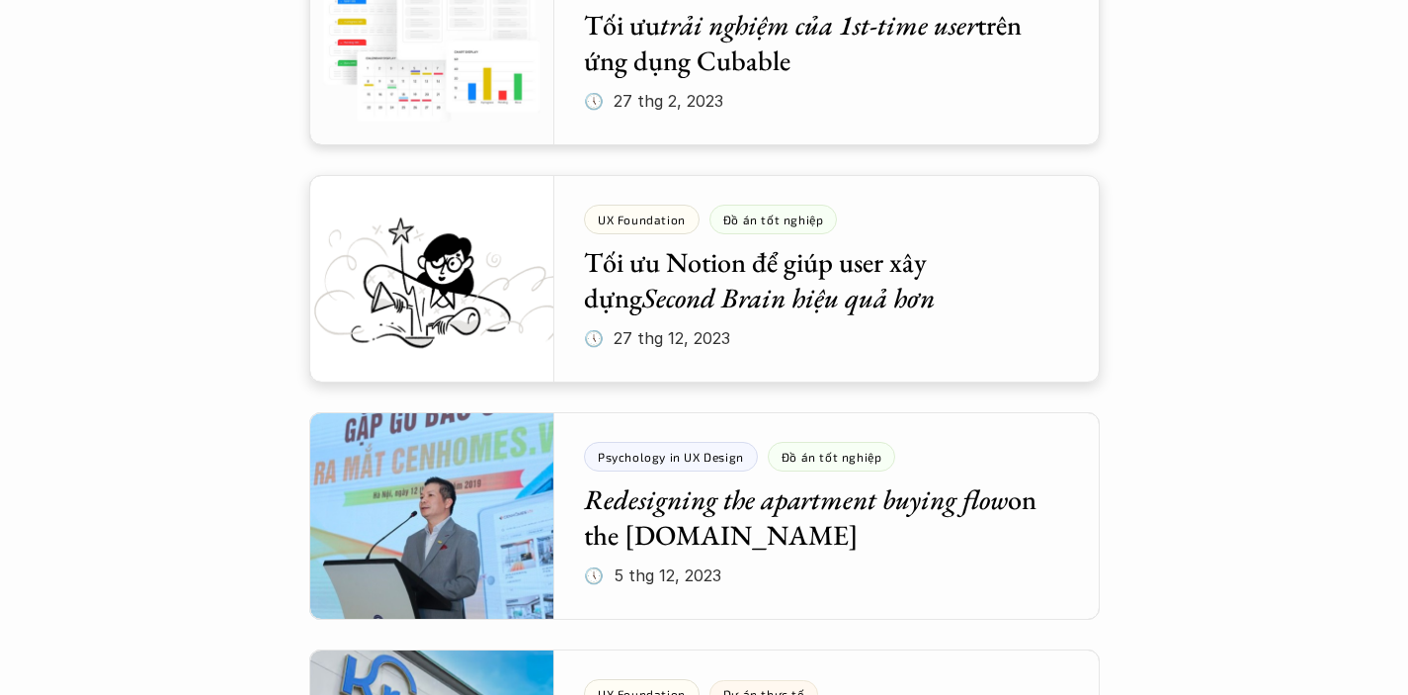
click at [879, 50] on div at bounding box center [704, 41] width 790 height 207
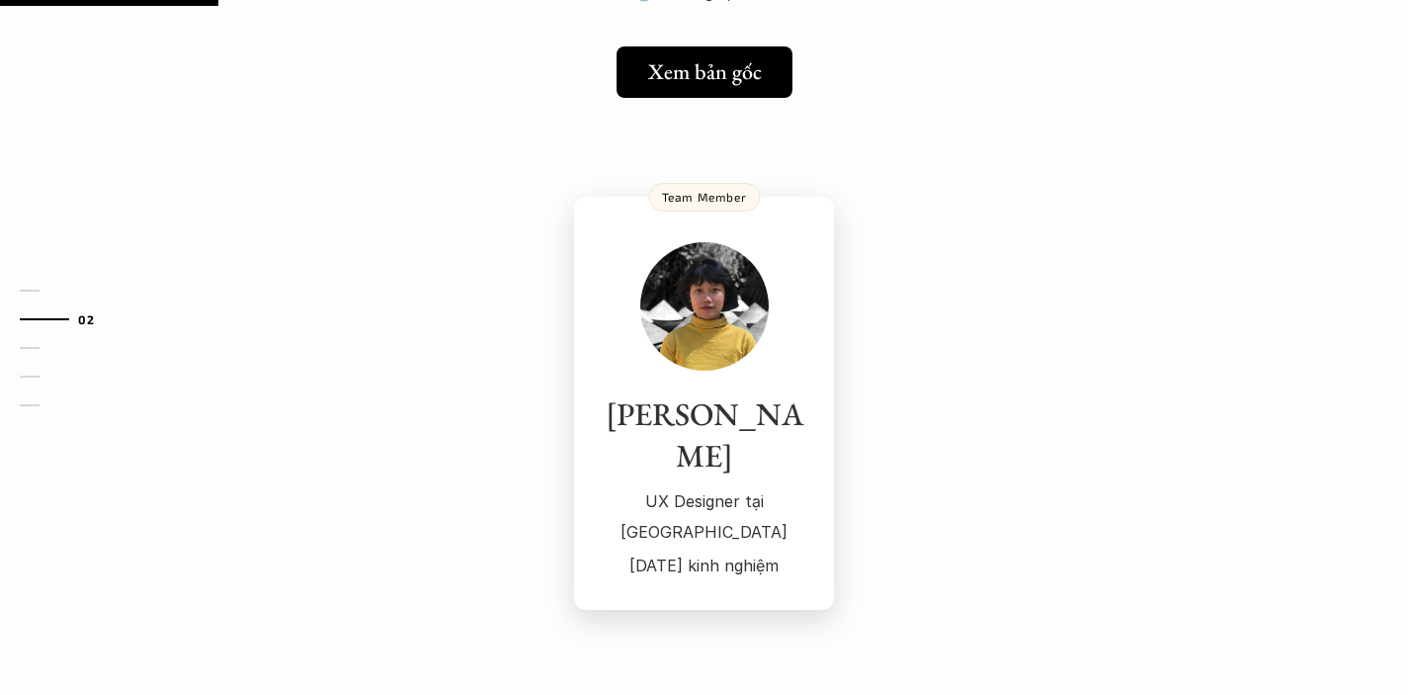
scroll to position [357, 0]
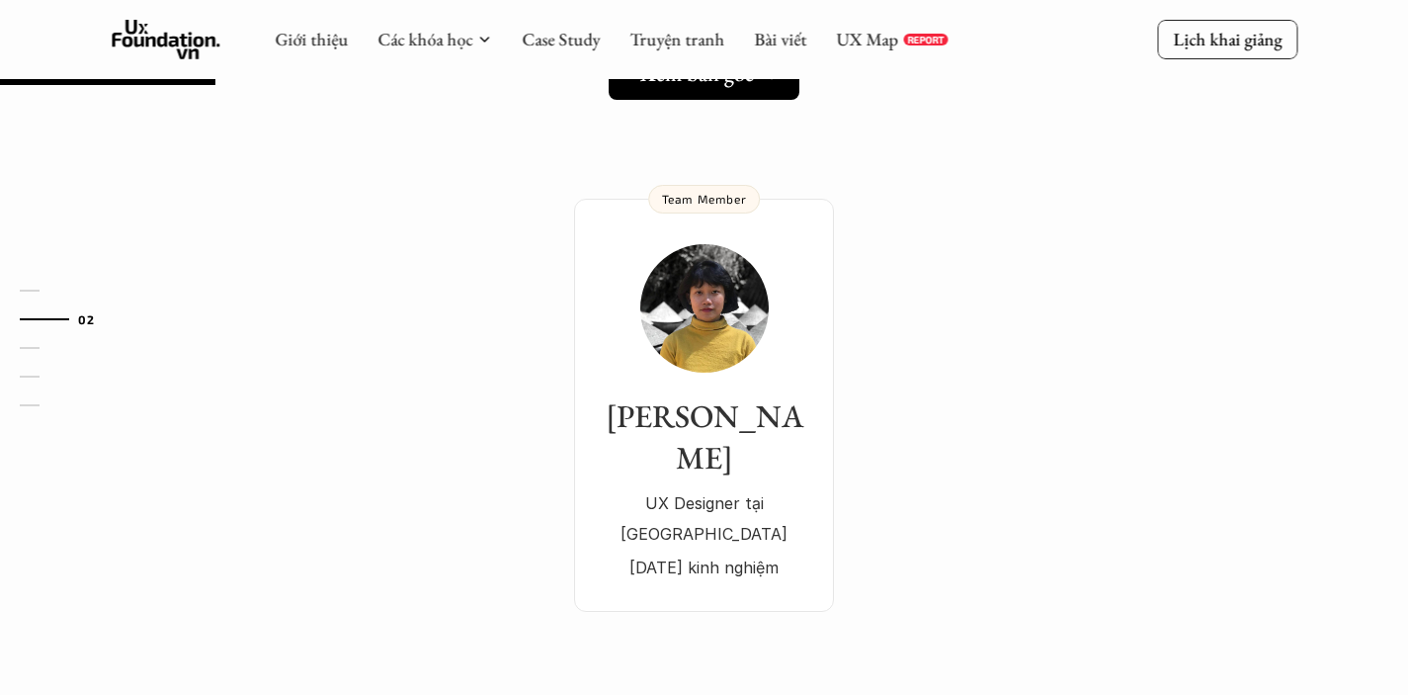
click at [703, 88] on link "Xem bản gốc" at bounding box center [704, 73] width 191 height 51
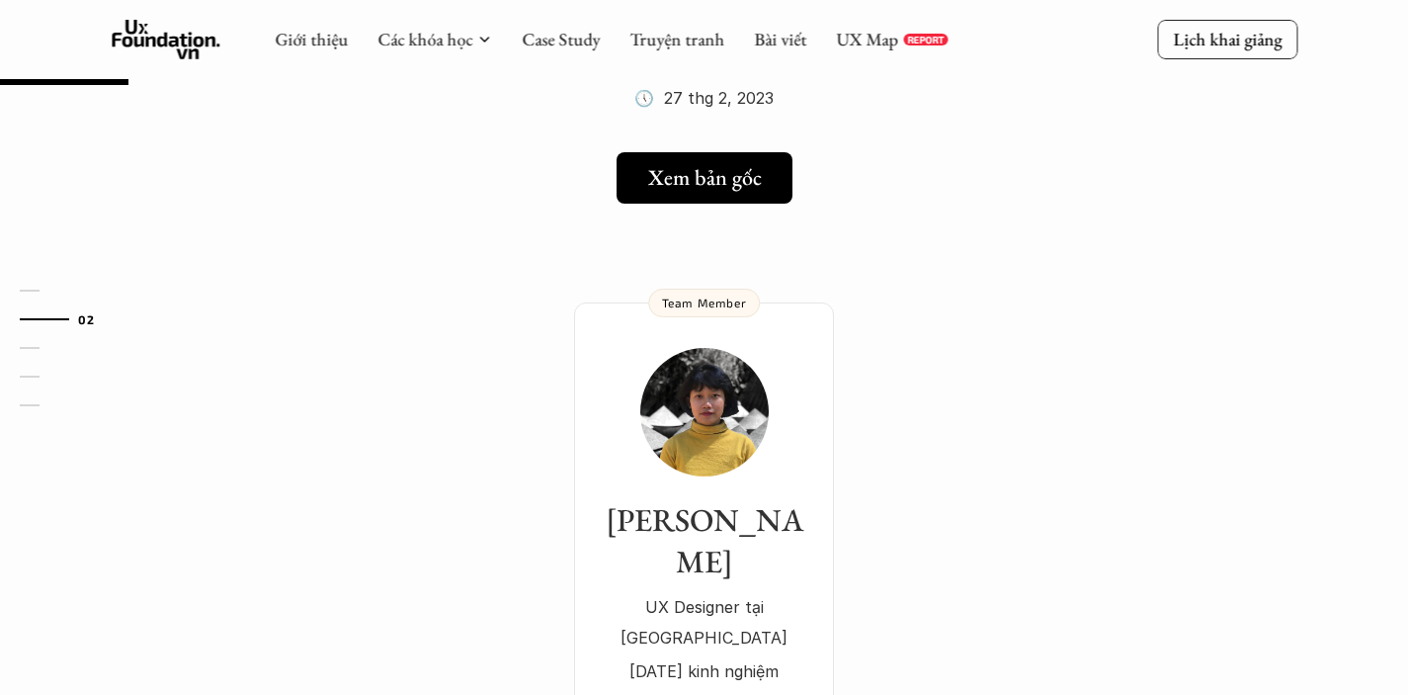
scroll to position [342, 0]
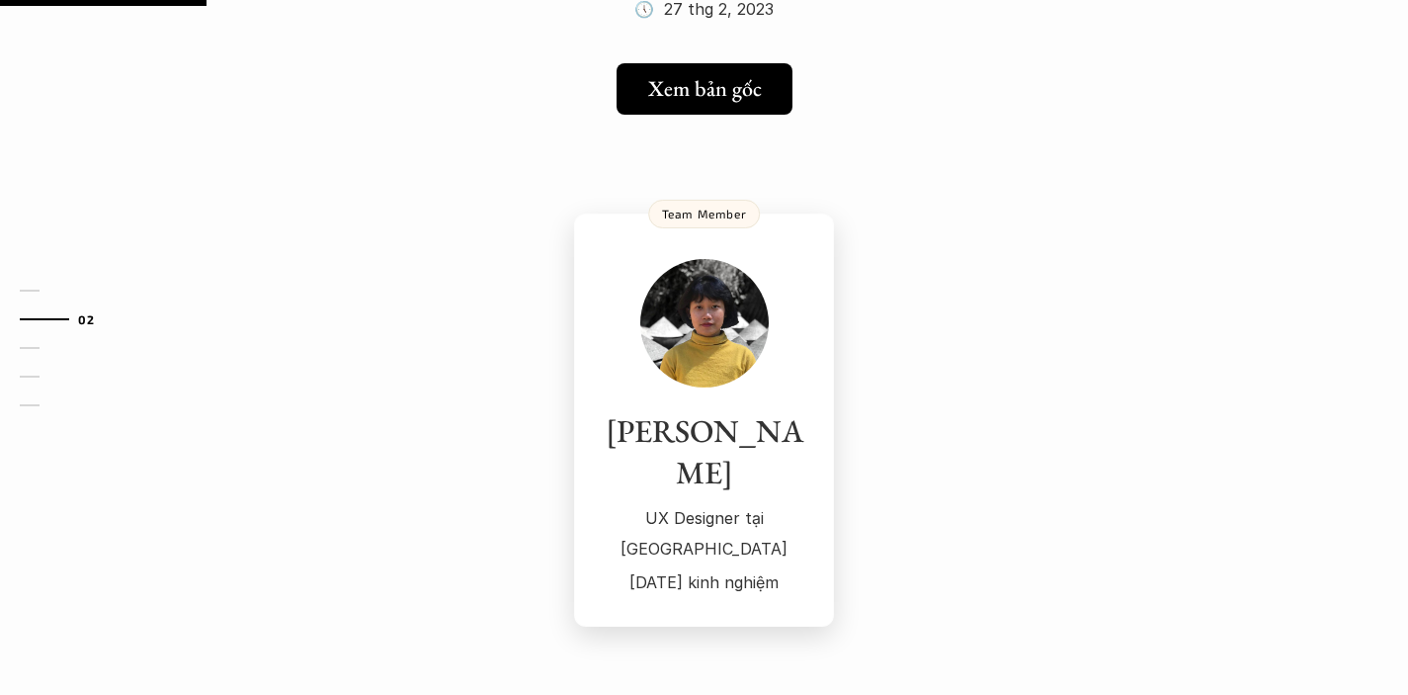
click at [703, 275] on img at bounding box center [704, 323] width 128 height 128
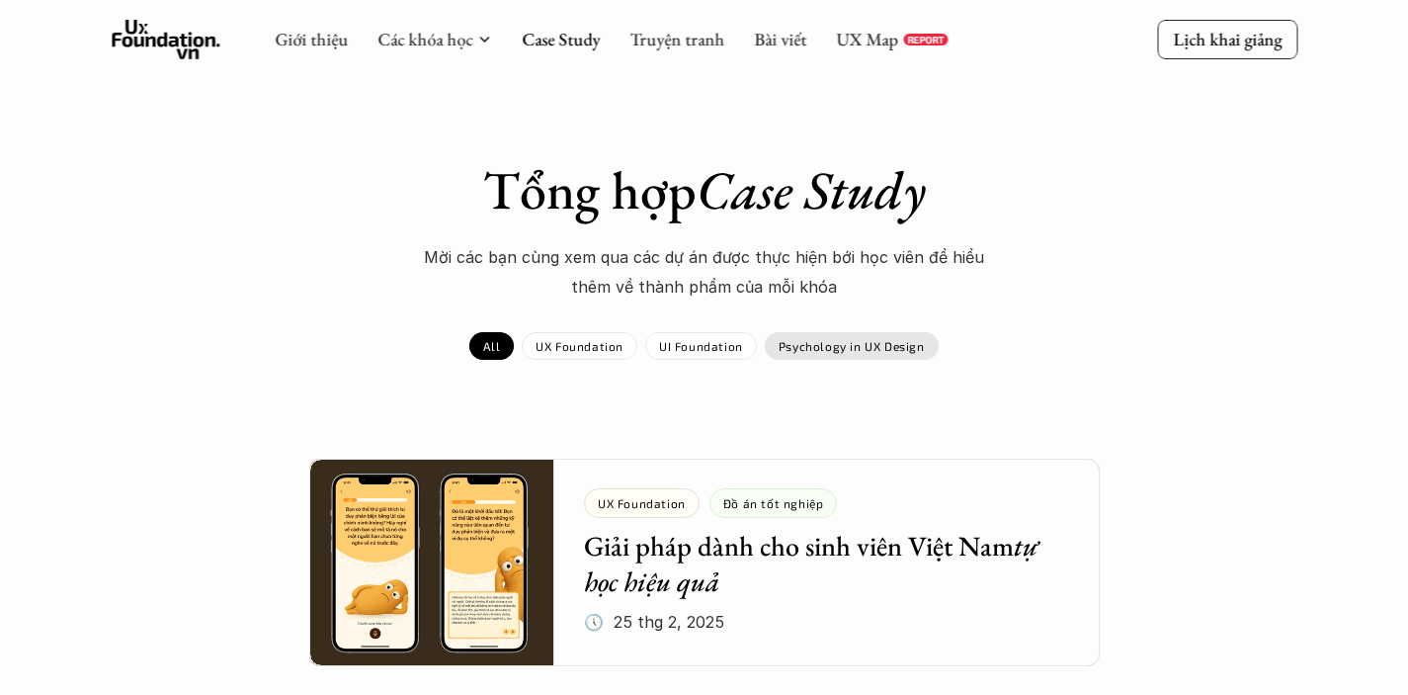
click at [838, 342] on p "Psychology in UX Design" at bounding box center [852, 346] width 146 height 14
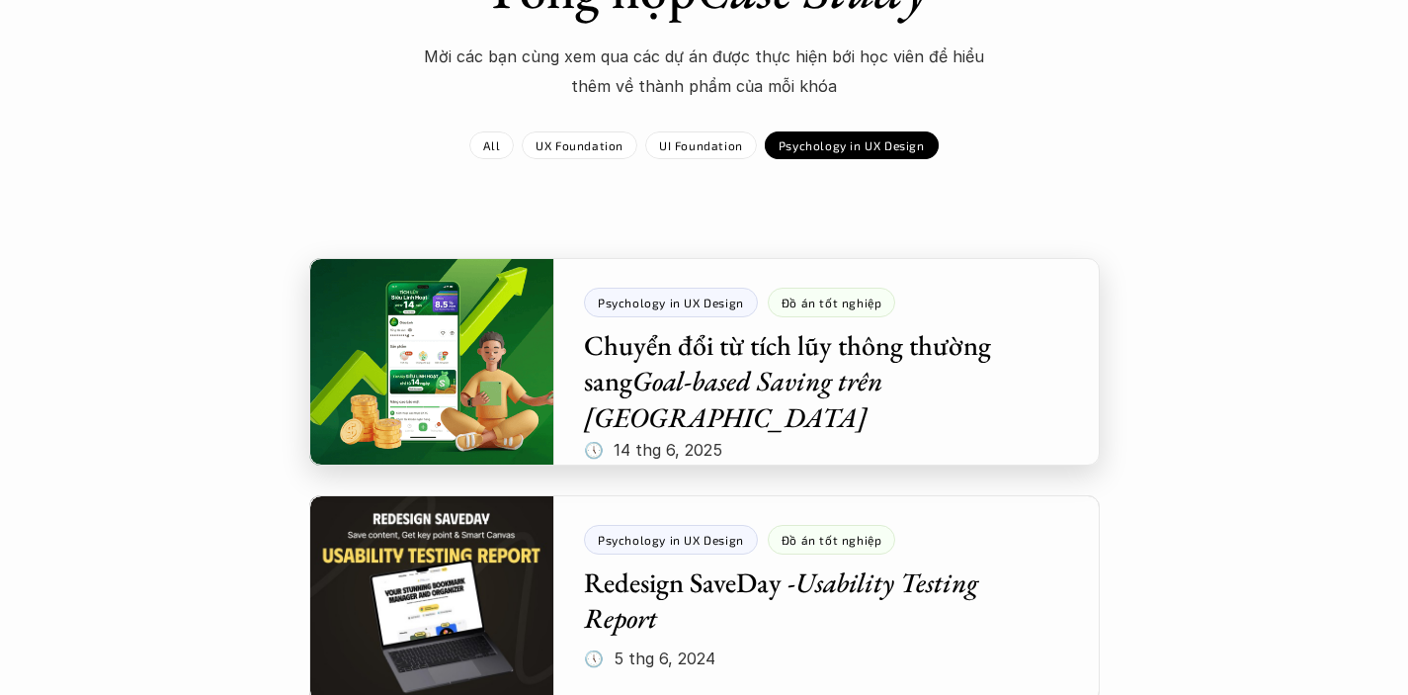
scroll to position [204, 0]
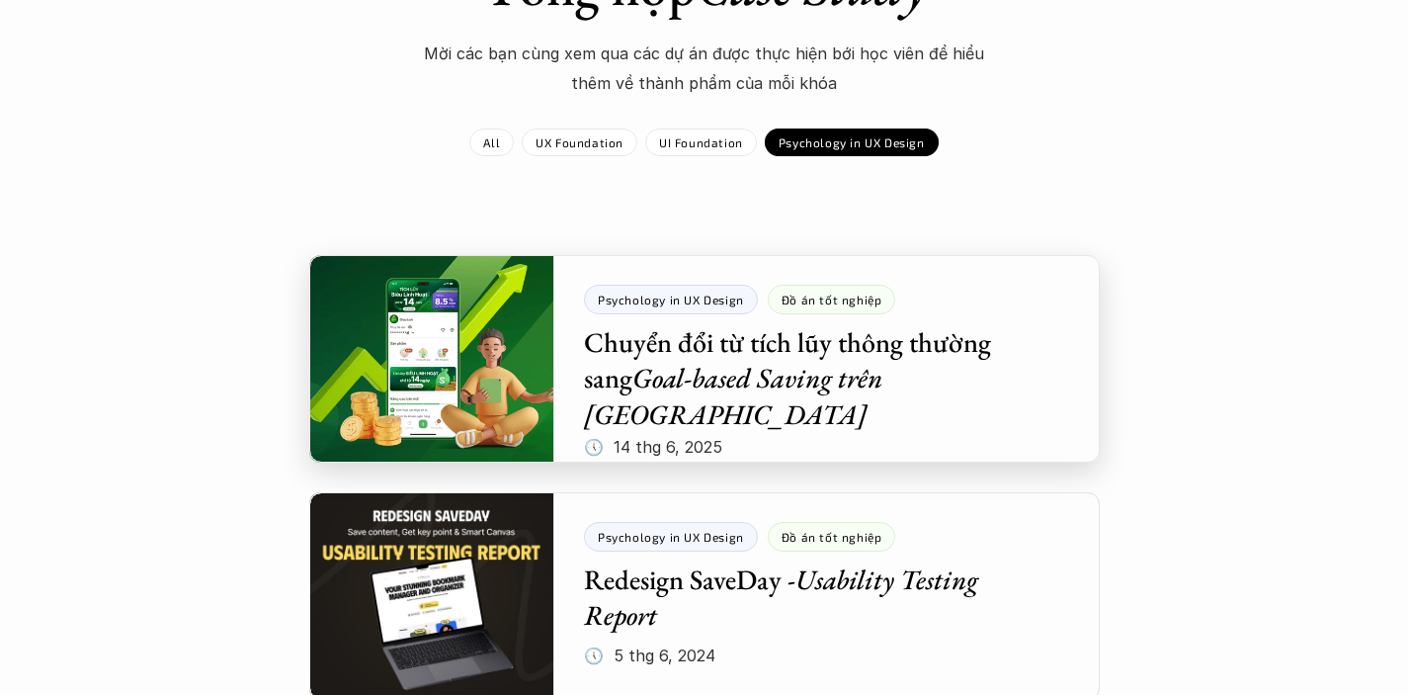
click at [717, 344] on div at bounding box center [704, 358] width 790 height 207
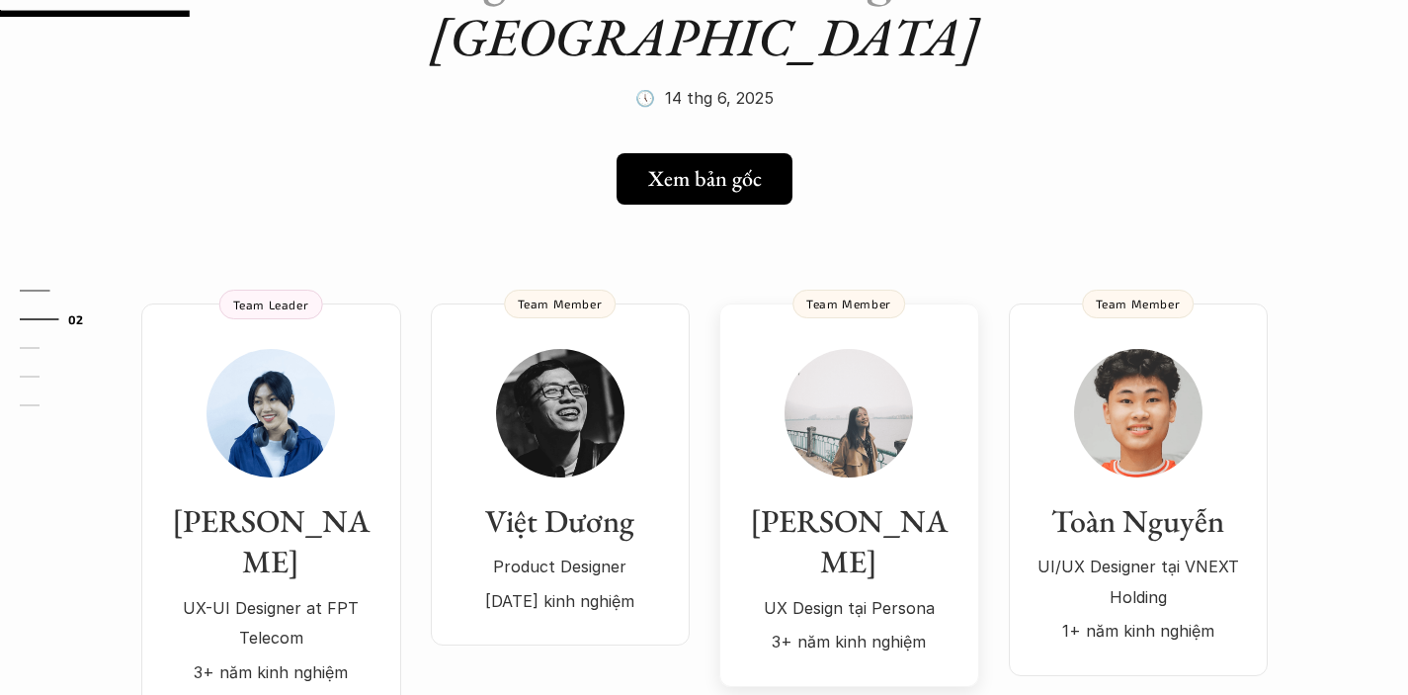
scroll to position [325, 0]
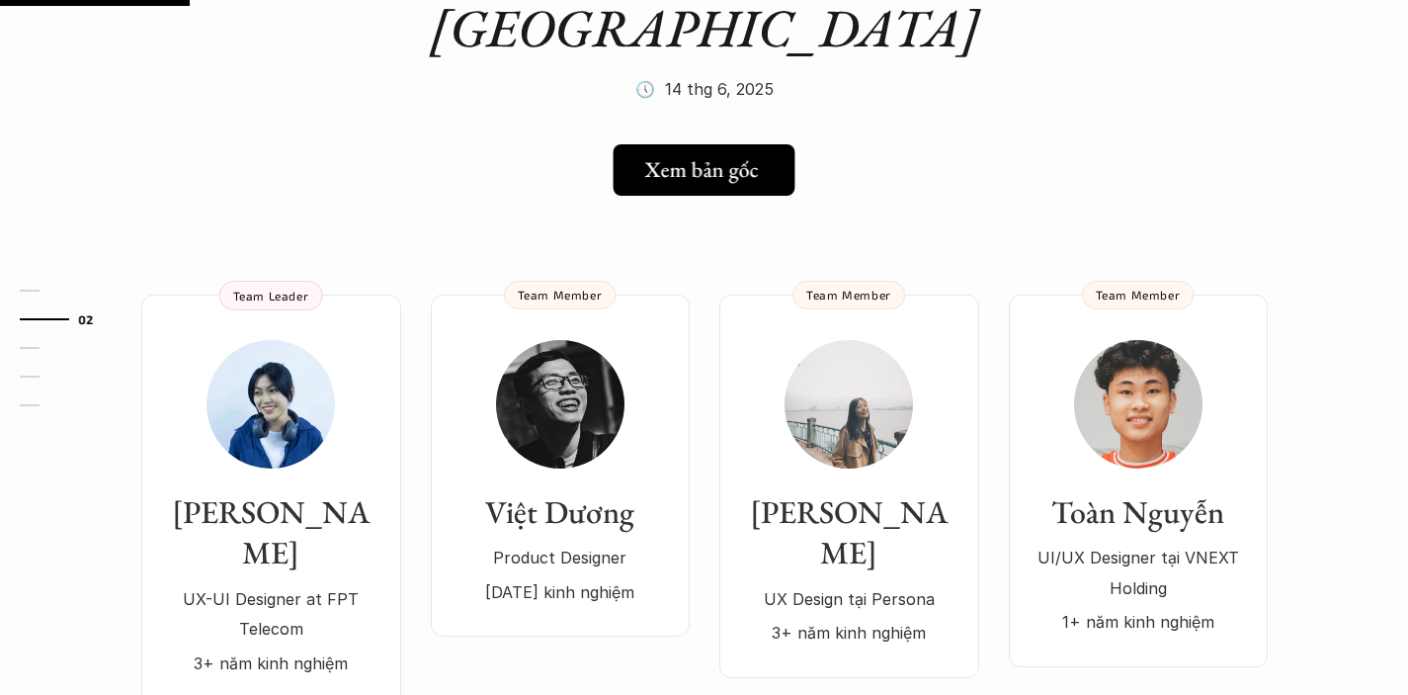
click at [705, 157] on h5 "Xem bản gốc" at bounding box center [702, 170] width 114 height 26
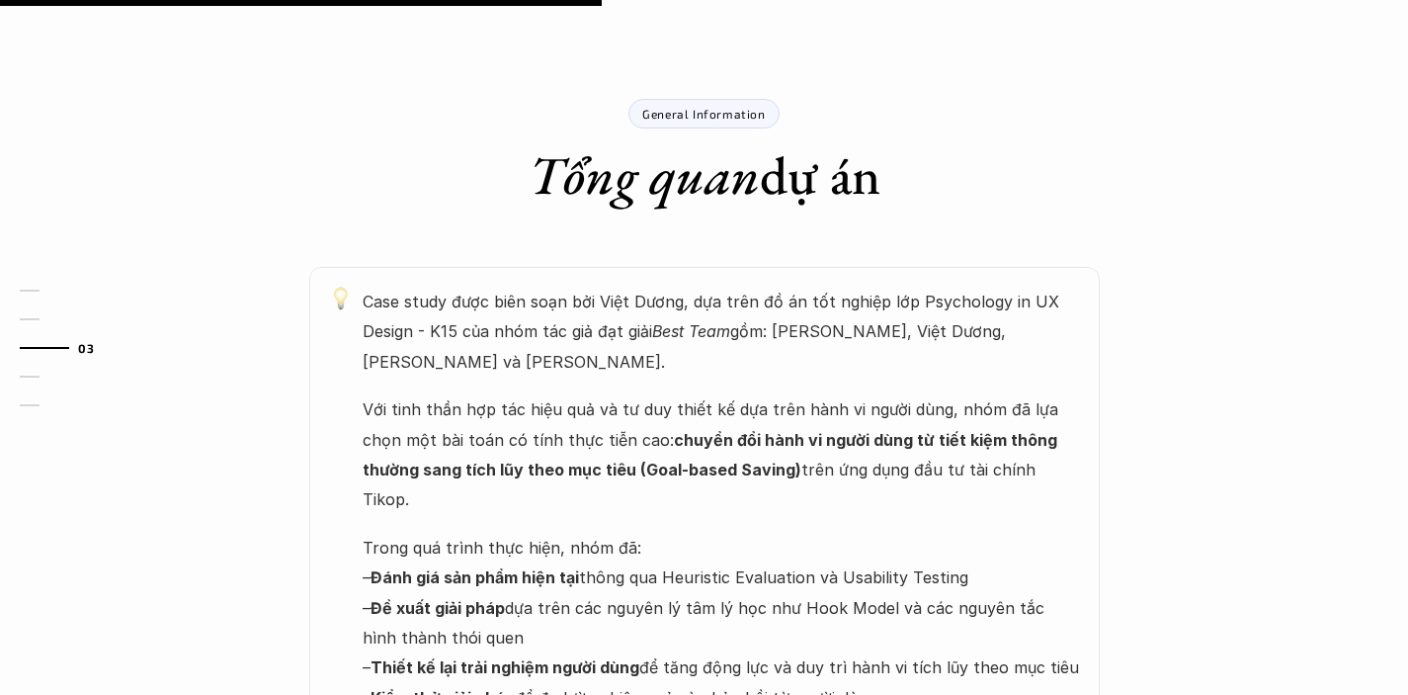
scroll to position [1033, 0]
drag, startPoint x: 382, startPoint y: 288, endPoint x: 980, endPoint y: 320, distance: 598.6
click at [1017, 393] on p "Với tinh thần hợp tác hiệu quả và tư duy thiết kế dựa trên hành vi người dùng, …" at bounding box center [721, 453] width 717 height 121
click at [493, 393] on p "Với tinh thần hợp tác hiệu quả và tư duy thiết kế dựa trên hành vi người dùng, …" at bounding box center [721, 453] width 717 height 121
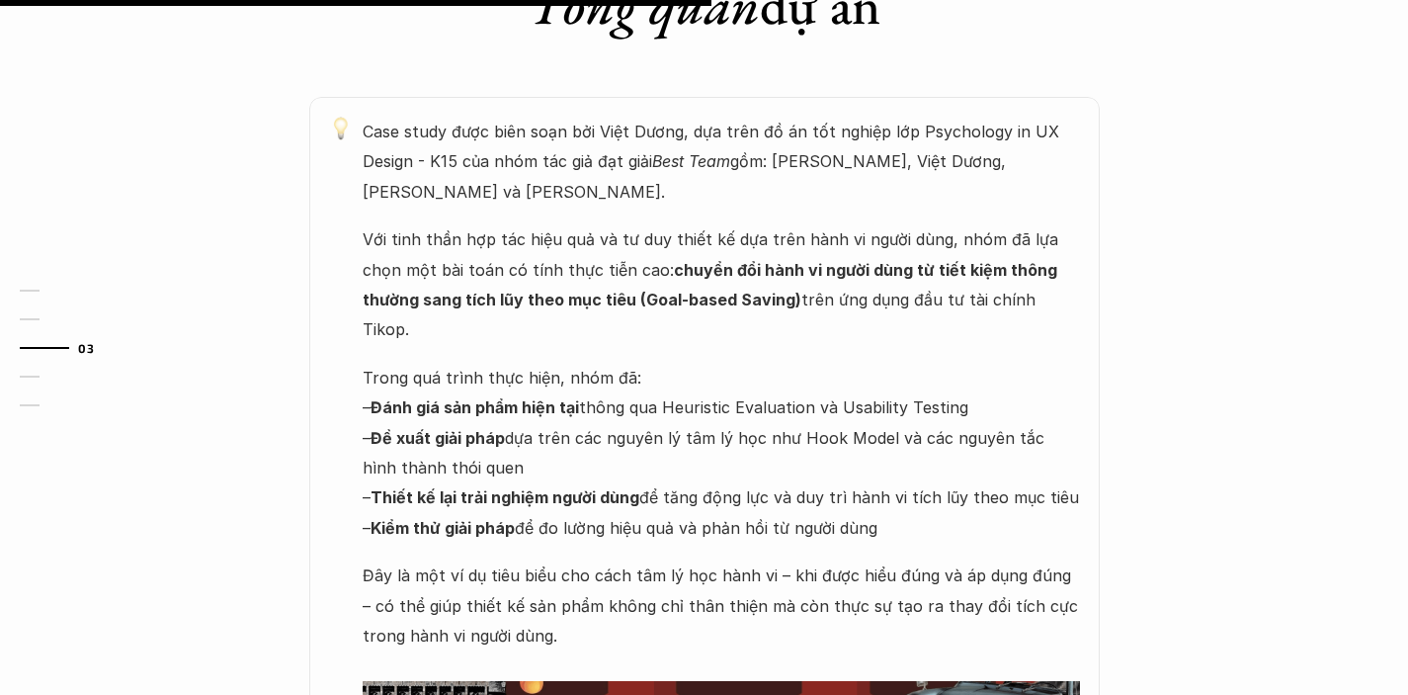
scroll to position [1221, 0]
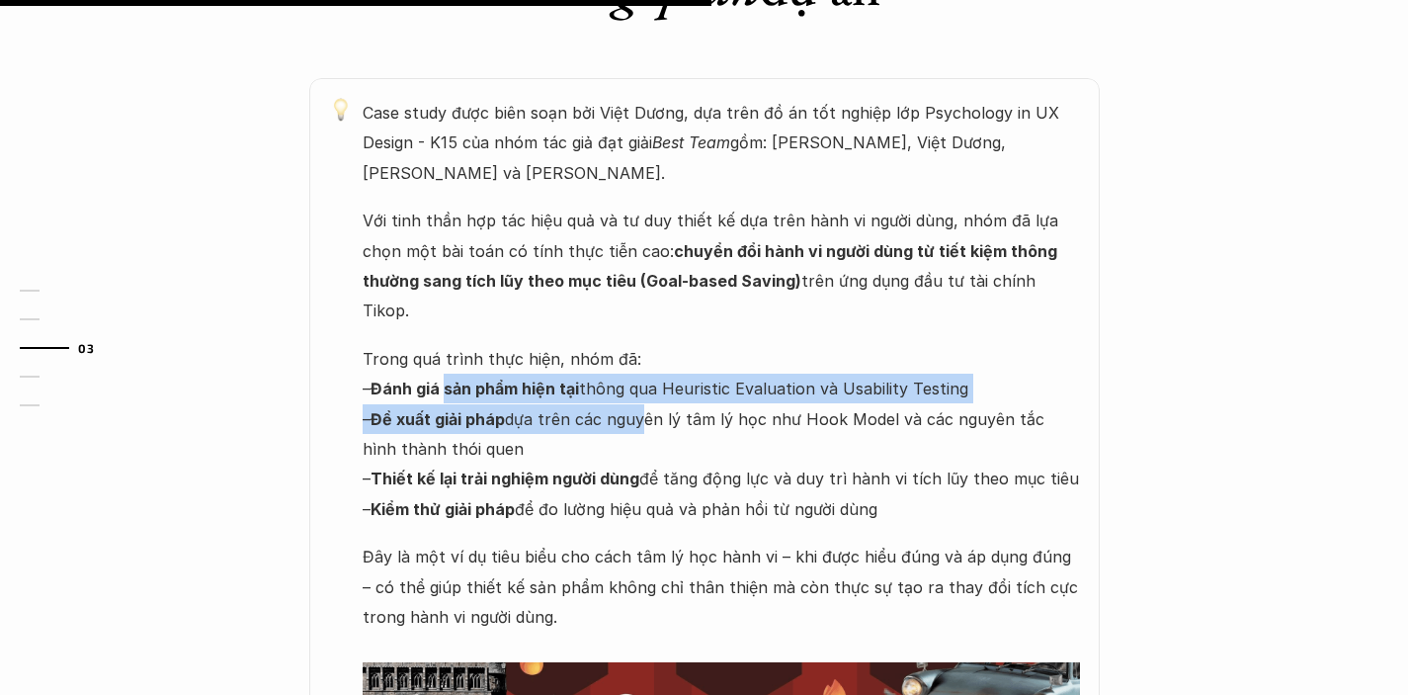
drag, startPoint x: 446, startPoint y: 202, endPoint x: 641, endPoint y: 243, distance: 200.0
click at [641, 344] on p "Trong quá trình thực hiện, nhóm đã: – Đánh giá sản phẩm hiện tại thông qua Heur…" at bounding box center [721, 434] width 717 height 180
click at [565, 344] on p "Trong quá trình thực hiện, nhóm đã: – Đánh giá sản phẩm hiện tại thông qua Heur…" at bounding box center [721, 434] width 717 height 180
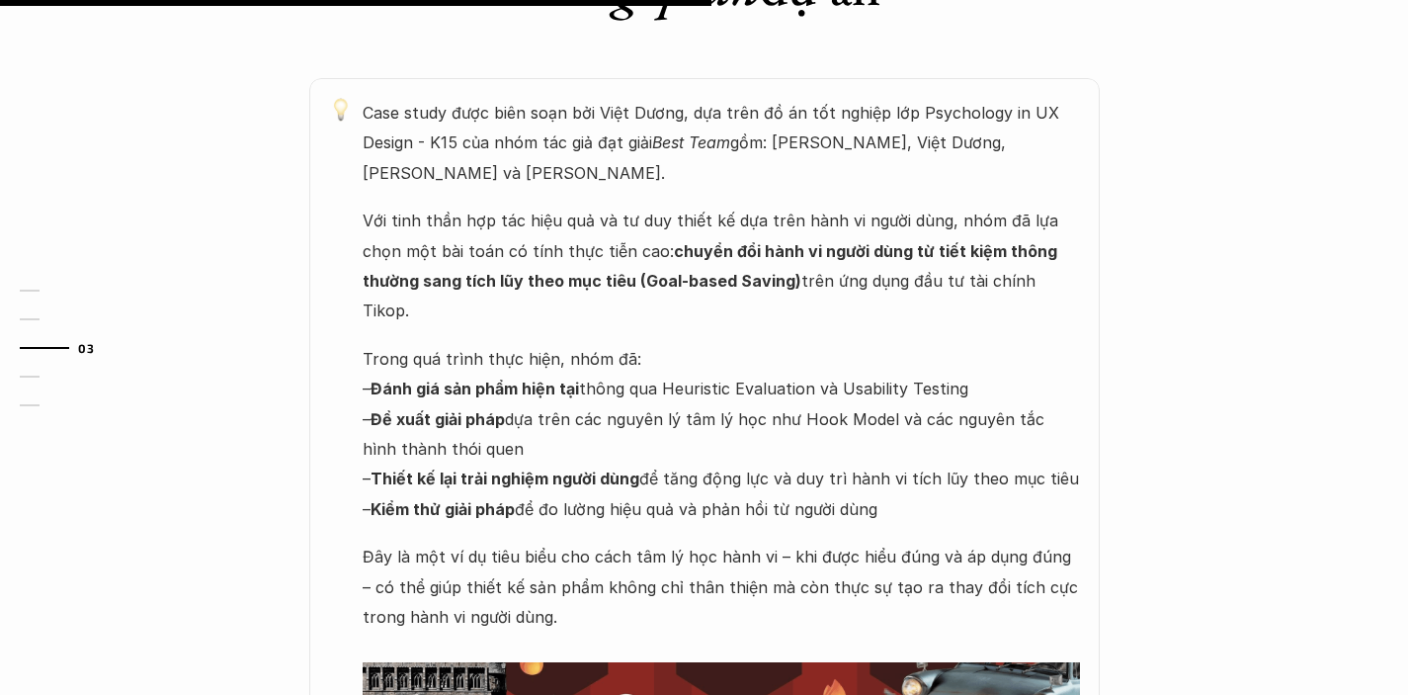
drag, startPoint x: 395, startPoint y: 233, endPoint x: 699, endPoint y: 255, distance: 305.1
click at [699, 344] on p "Trong quá trình thực hiện, nhóm đã: – Đánh giá sản phẩm hiện tại thông qua Heur…" at bounding box center [721, 434] width 717 height 180
drag, startPoint x: 375, startPoint y: 291, endPoint x: 1107, endPoint y: 325, distance: 731.9
click at [1107, 325] on div "Case study được biên soạn bởi Việt Dương, dựa trên đồ án tốt nghiệp lớp Psychol…" at bounding box center [705, 545] width 1186 height 935
click at [448, 344] on p "Trong quá trình thực hiện, nhóm đã: – Đánh giá sản phẩm hiện tại thông qua Heur…" at bounding box center [721, 434] width 717 height 180
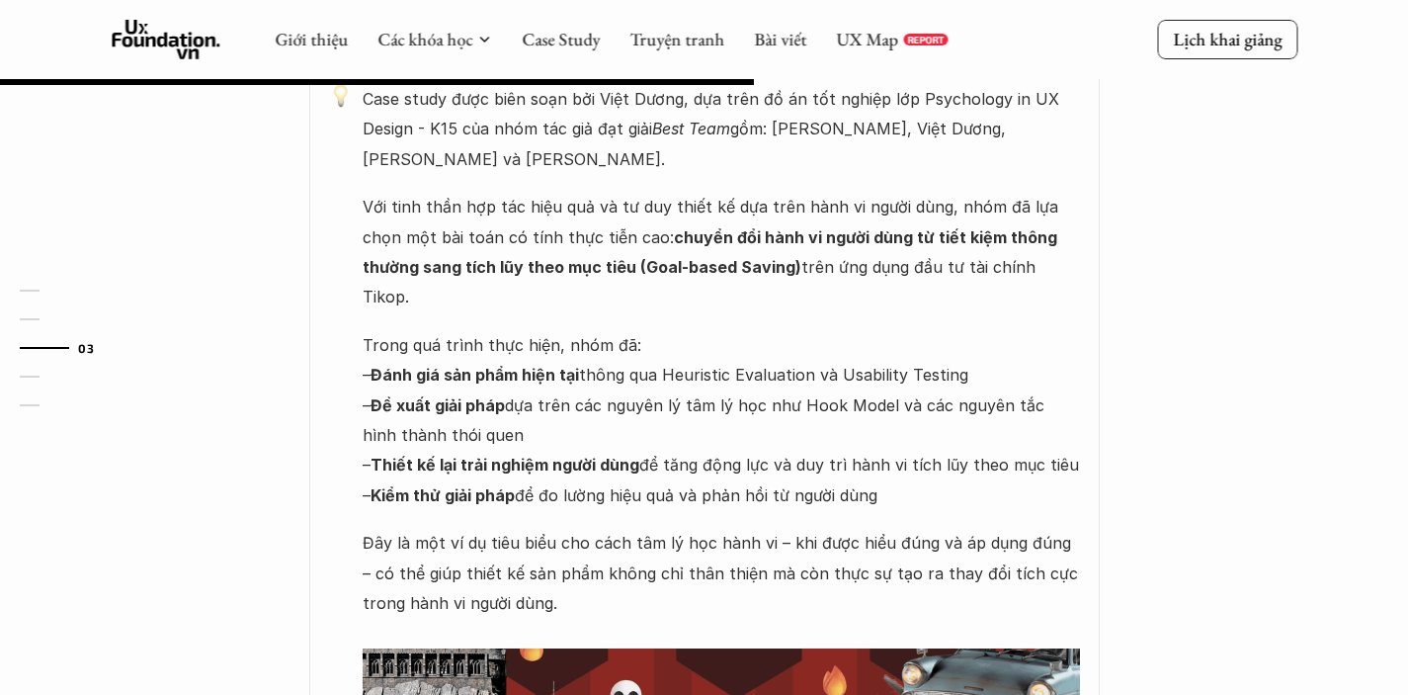
scroll to position [1193, 0]
